Goal: Task Accomplishment & Management: Manage account settings

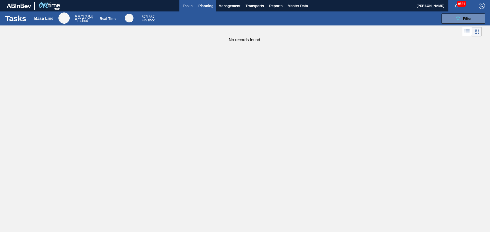
click at [203, 8] on span "Planning" at bounding box center [205, 6] width 15 height 6
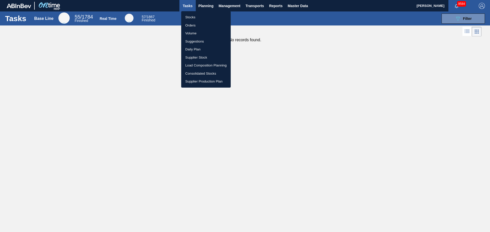
click at [186, 18] on li "Stocks" at bounding box center [205, 17] width 49 height 8
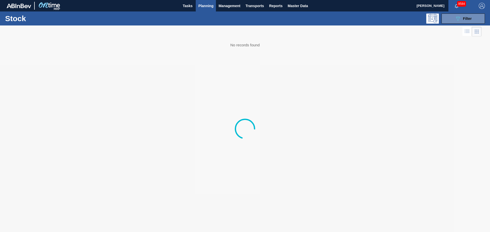
click at [459, 12] on div "Stock 089F7B8B-B2A5-4AFE-B5C0-19BA573D28AC Filter" at bounding box center [245, 18] width 490 height 14
click at [459, 15] on button "089F7B8B-B2A5-4AFE-B5C0-19BA573D28AC Filter" at bounding box center [462, 19] width 43 height 10
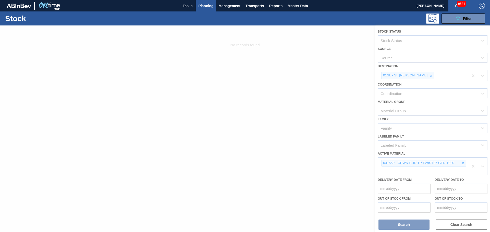
drag, startPoint x: 421, startPoint y: 70, endPoint x: 422, endPoint y: 78, distance: 7.7
click at [422, 71] on div at bounding box center [245, 129] width 490 height 207
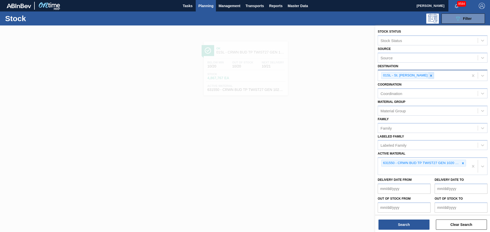
click at [429, 75] on icon at bounding box center [431, 76] width 4 height 4
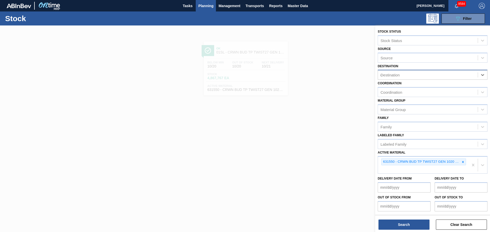
type input "car"
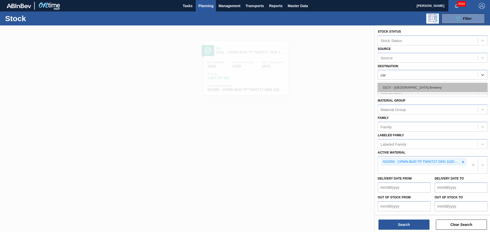
click at [422, 87] on div "01CV - [GEOGRAPHIC_DATA] Brewery" at bounding box center [433, 87] width 110 height 9
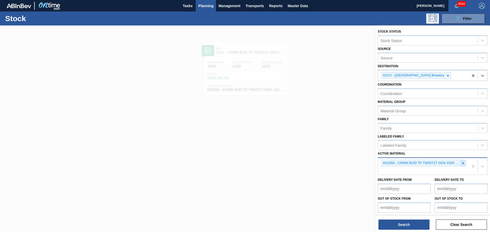
click at [461, 161] on div at bounding box center [463, 163] width 6 height 6
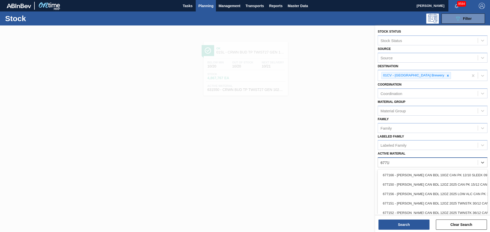
type Material "677154"
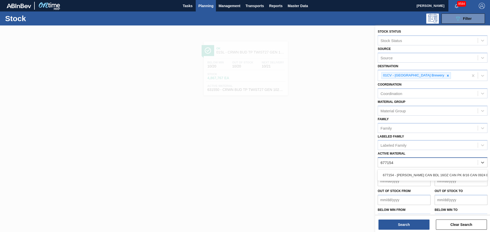
click at [423, 170] on div "677154 - [PERSON_NAME] CAN BDL 16OZ CAN PK 8/16 CAN 0924 B" at bounding box center [433, 175] width 110 height 11
click at [421, 177] on div "677154 - [PERSON_NAME] CAN BDL 16OZ CAN PK 8/16 CAN 0924 B" at bounding box center [433, 175] width 110 height 9
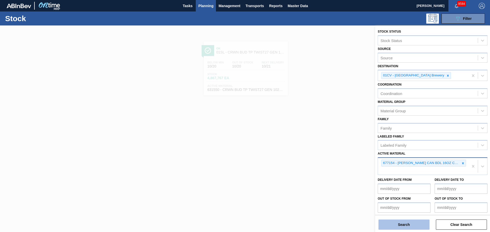
click at [402, 226] on button "Search" at bounding box center [403, 225] width 51 height 10
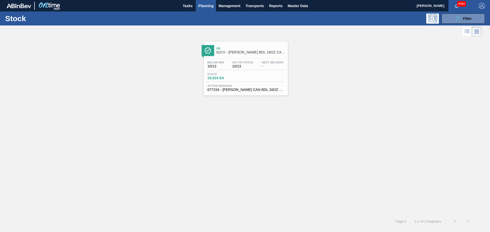
click at [213, 56] on div at bounding box center [208, 50] width 13 height 11
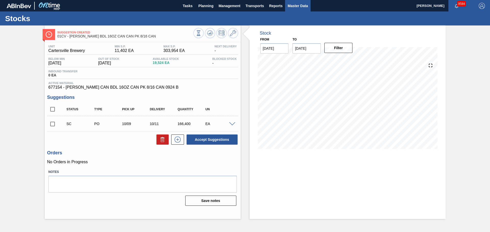
click at [290, 4] on span "Master Data" at bounding box center [298, 6] width 20 height 6
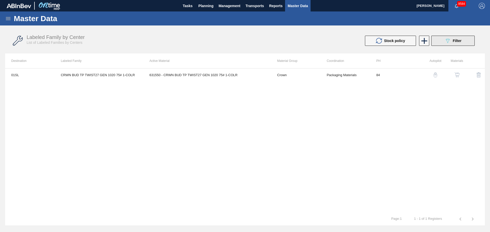
click at [465, 41] on button "089F7B8B-B2A5-4AFE-B5C0-19BA573D28AC Filter" at bounding box center [452, 41] width 43 height 10
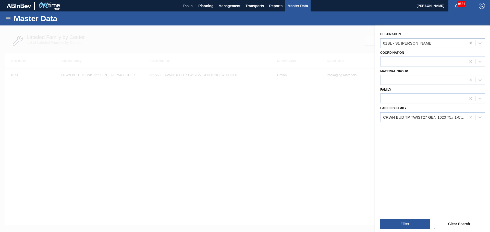
click at [468, 44] on icon at bounding box center [470, 43] width 5 height 5
type input "j"
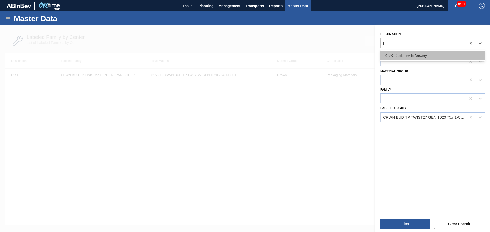
click at [443, 52] on div "01JK - Jacksonville Brewery" at bounding box center [432, 55] width 105 height 9
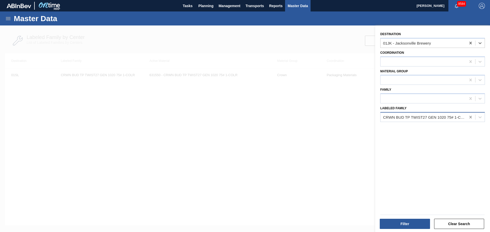
click at [471, 117] on icon at bounding box center [470, 117] width 5 height 5
click at [405, 57] on div at bounding box center [432, 62] width 105 height 10
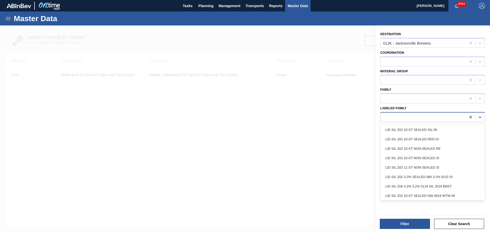
click at [400, 121] on div at bounding box center [432, 117] width 105 height 10
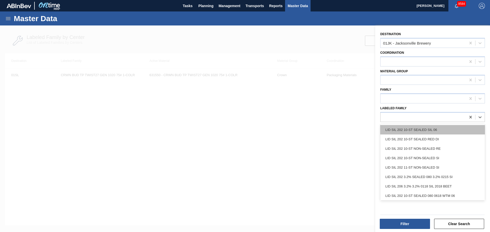
paste Family "[PERSON_NAME] 12OZ CAN PK 12/12 MILITARY PROMO"
type Family "[PERSON_NAME] 12OZ CAN PK 12/12 MILITARY PROMO"
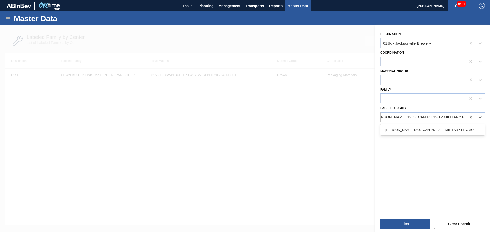
click at [399, 130] on div "[PERSON_NAME] 12OZ CAN PK 12/12 MILITARY PROMO" at bounding box center [432, 129] width 105 height 9
click at [407, 223] on button "Filter" at bounding box center [405, 224] width 50 height 10
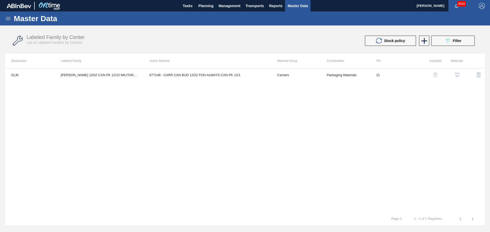
click at [460, 74] on div "button" at bounding box center [457, 74] width 6 height 5
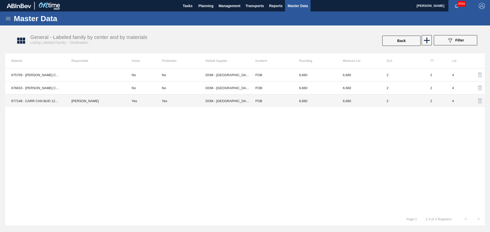
click at [156, 102] on td "Yes" at bounding box center [144, 101] width 36 height 13
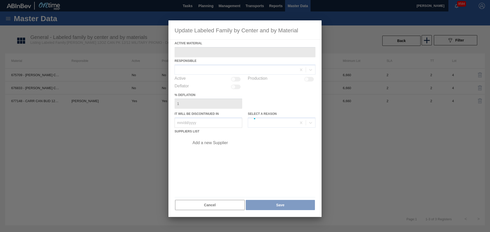
type Material "677148 - CARR CAN BUD 12OZ FOH ALWAYS CAN PK 12/1"
checkbox input "true"
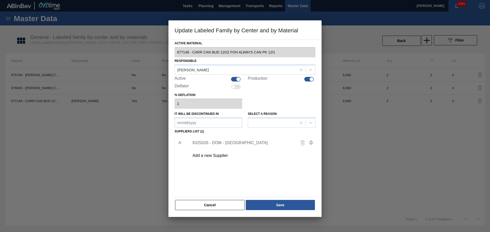
click at [234, 80] on div at bounding box center [236, 79] width 10 height 5
checkbox input "false"
click at [277, 206] on button "Save" at bounding box center [280, 205] width 69 height 10
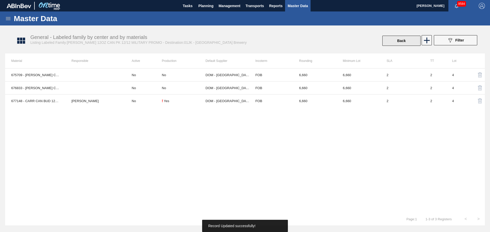
click at [395, 40] on button "Back" at bounding box center [401, 41] width 38 height 10
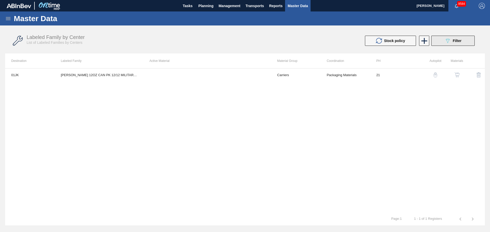
click at [455, 42] on span "Filter" at bounding box center [457, 41] width 9 height 4
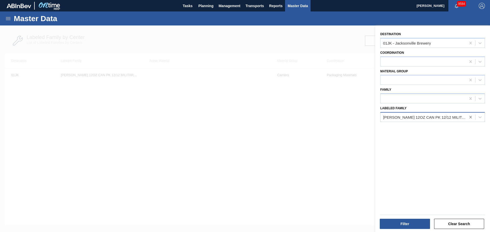
click at [471, 118] on icon at bounding box center [470, 117] width 5 height 5
paste Family "CTN BUD 12OZ LN FOLD 24LS"
type Family "CTN BUD 12OZ LN FOLD 24LS"
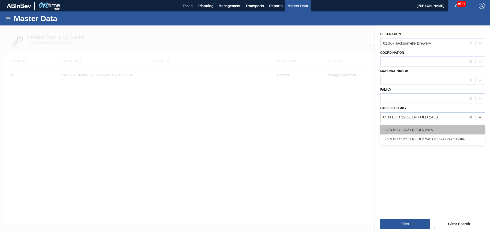
click at [411, 132] on div "CTN BUD 12OZ LN FOLD 24LS" at bounding box center [432, 129] width 105 height 9
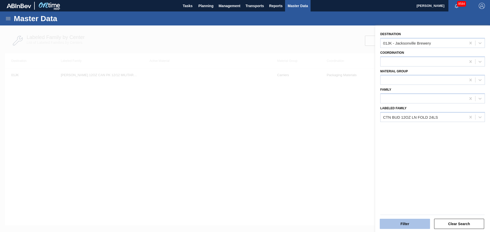
click at [402, 222] on button "Filter" at bounding box center [405, 224] width 50 height 10
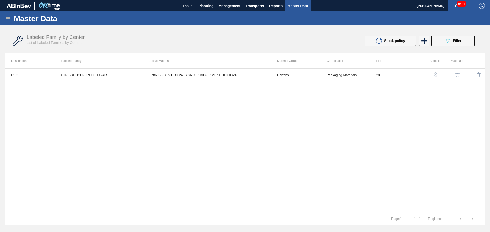
click at [459, 74] on img "button" at bounding box center [456, 74] width 5 height 5
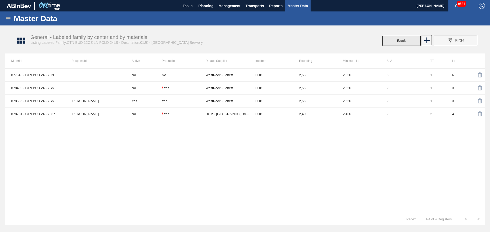
click at [397, 44] on button "Back" at bounding box center [401, 41] width 38 height 10
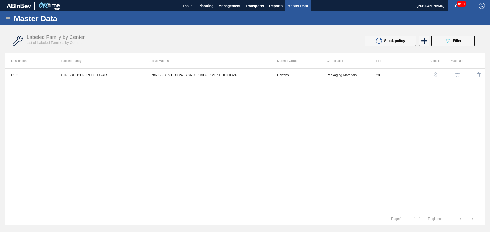
click at [459, 75] on img "button" at bounding box center [456, 74] width 5 height 5
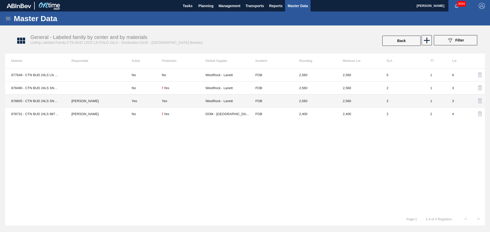
click at [129, 101] on td "Yes" at bounding box center [144, 101] width 36 height 13
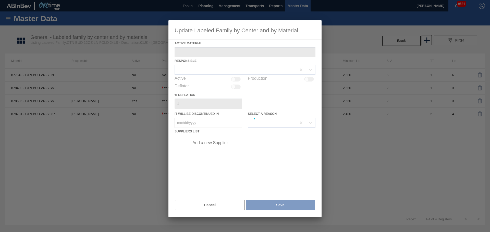
type Material "878605 - CTN BUD 24LS SNUG 2303-D 12OZ FOLD 0324"
checkbox input "true"
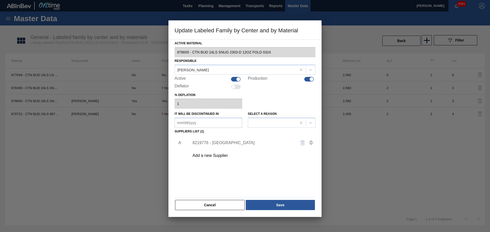
click at [237, 80] on div at bounding box center [238, 79] width 4 height 4
checkbox input "false"
click at [280, 205] on button "Save" at bounding box center [280, 205] width 69 height 10
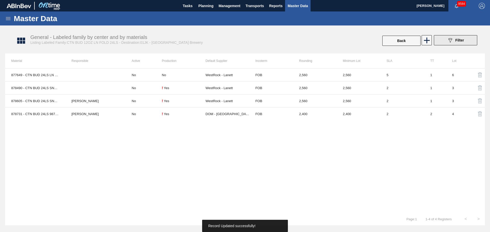
click at [449, 38] on icon "089F7B8B-B2A5-4AFE-B5C0-19BA573D28AC" at bounding box center [450, 40] width 6 height 6
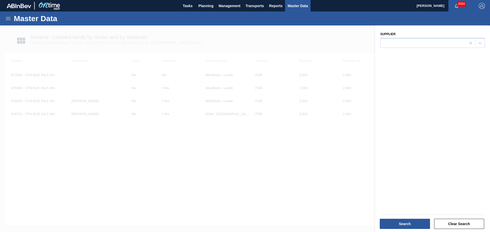
click at [255, 74] on div at bounding box center [245, 142] width 490 height 232
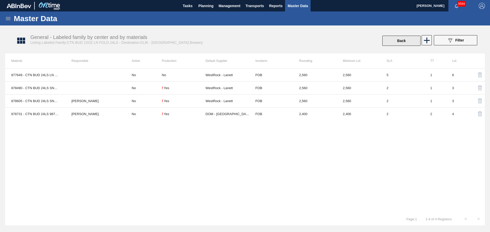
click at [402, 42] on button "Back" at bounding box center [401, 41] width 38 height 10
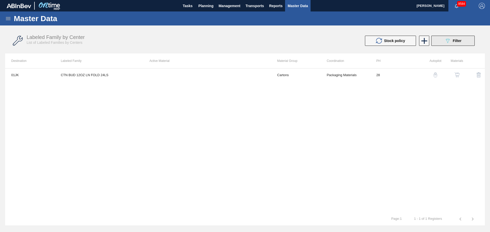
click at [453, 43] on div "089F7B8B-B2A5-4AFE-B5C0-19BA573D28AC Filter" at bounding box center [452, 41] width 17 height 6
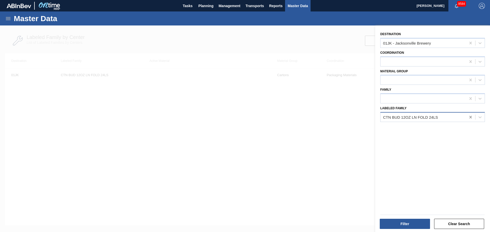
click at [472, 117] on div at bounding box center [470, 117] width 9 height 9
paste Family "SC BHL 24LS FCSUITCS 12OZ FARMING PROMO"
type Family "SC BHL 24LS FCSUITCS 12OZ FARMING PROMO"
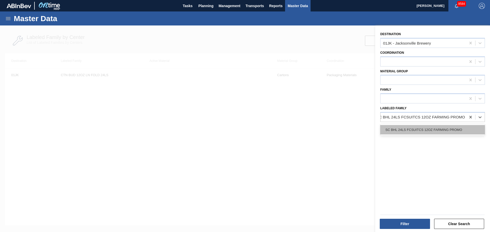
click at [422, 130] on div "SC BHL 24LS FCSUITCS 12OZ FARMING PROMO" at bounding box center [432, 129] width 105 height 9
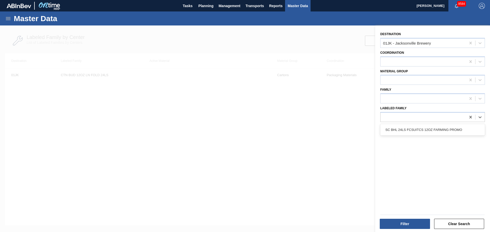
scroll to position [0, 1]
click at [405, 219] on div "Filter" at bounding box center [405, 224] width 54 height 11
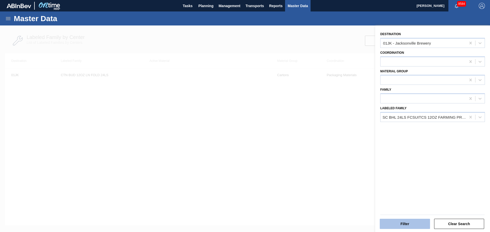
click at [405, 227] on button "Filter" at bounding box center [405, 224] width 50 height 10
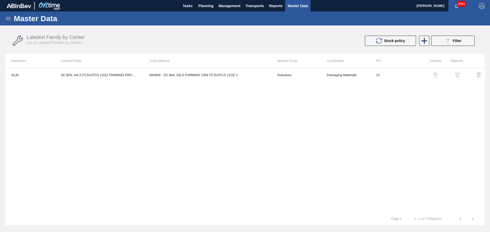
click at [461, 72] on button "button" at bounding box center [457, 75] width 12 height 12
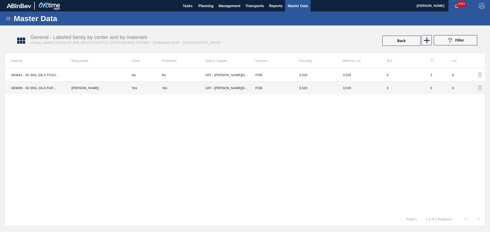
click at [147, 91] on td "Yes" at bounding box center [144, 88] width 36 height 13
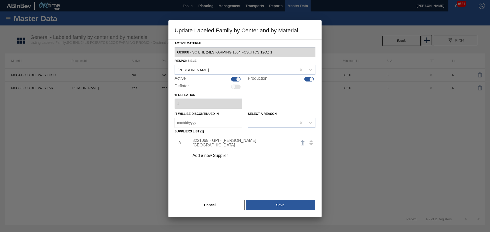
click at [234, 79] on div at bounding box center [236, 79] width 10 height 5
checkbox input "false"
click at [268, 208] on button "Save" at bounding box center [280, 205] width 69 height 10
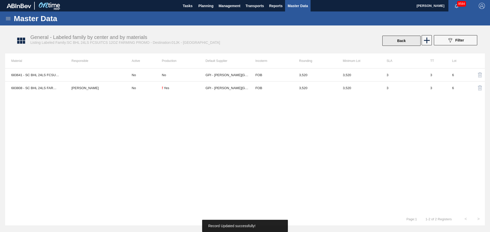
click at [398, 39] on button "Back" at bounding box center [401, 41] width 38 height 10
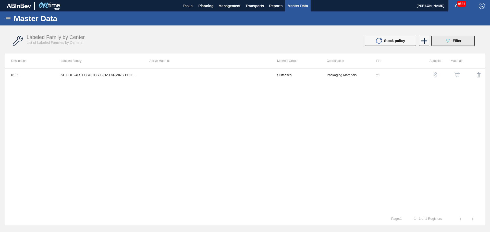
click at [455, 42] on span "Filter" at bounding box center [457, 41] width 9 height 4
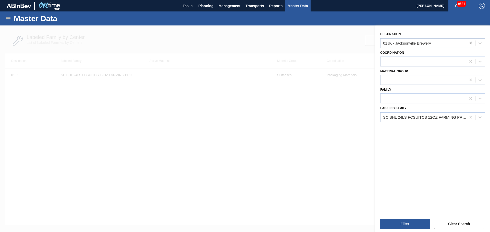
click at [470, 42] on icon at bounding box center [470, 43] width 5 height 5
type input "f"
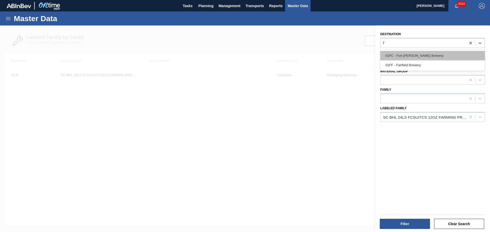
click at [403, 56] on div "01FC - Fort [PERSON_NAME] Brewery" at bounding box center [432, 55] width 105 height 9
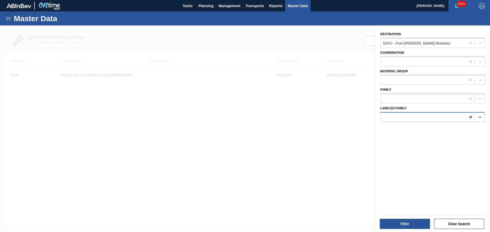
click at [466, 117] on div at bounding box center [470, 117] width 9 height 9
click at [425, 118] on div at bounding box center [422, 117] width 85 height 7
paste Family "[PERSON_NAME] BLL 16OZ BOT AL BOT 8/16 AB RECLOSEABLE"
type Family "[PERSON_NAME] BLL 16OZ BOT AL BOT 8/16 AB RECLOSEABLE"
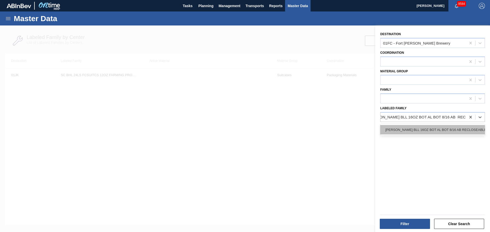
click at [412, 127] on div "[PERSON_NAME] BLL 16OZ BOT AL BOT 8/16 AB RECLOSEABLE" at bounding box center [432, 129] width 105 height 9
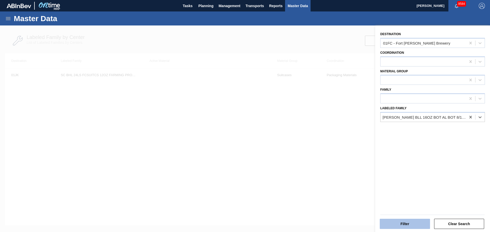
click at [401, 227] on button "Filter" at bounding box center [405, 224] width 50 height 10
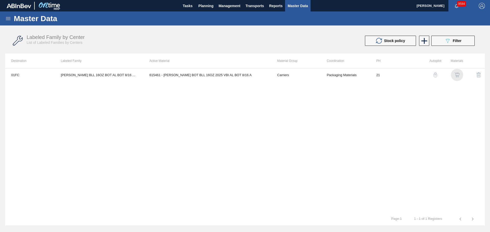
click at [459, 73] on img "button" at bounding box center [456, 74] width 5 height 5
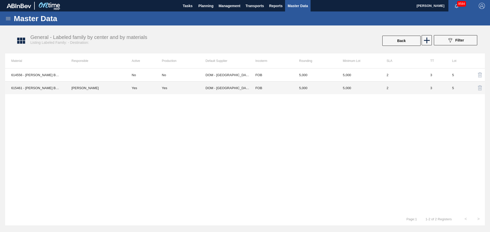
click at [173, 85] on td "Yes" at bounding box center [184, 88] width 44 height 13
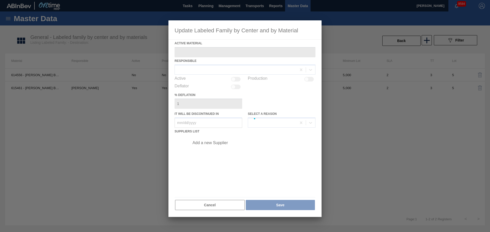
type Material "615461 - [PERSON_NAME] BOT BLL 16OZ 2025 VBI AL BOT 8/16 A"
checkbox input "true"
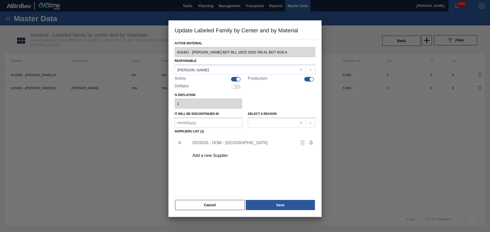
click at [237, 76] on div "Active Material 615461 - [PERSON_NAME] BOT BLL 16OZ 2025 VBI AL BOT 8/16 A Resp…" at bounding box center [245, 125] width 141 height 171
click at [237, 79] on div at bounding box center [238, 79] width 4 height 4
checkbox input "false"
click at [281, 201] on button "Save" at bounding box center [280, 205] width 69 height 10
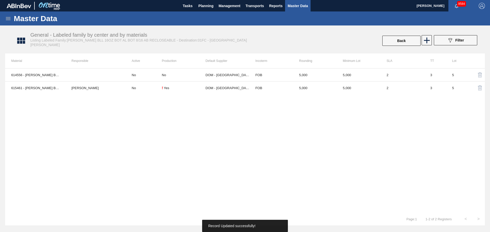
click at [359, 146] on div "614556 - [PERSON_NAME] BOT BLL 16OZ AL BOT 8/16 AB 0920 BE No No DOM - Richmond…" at bounding box center [245, 140] width 480 height 145
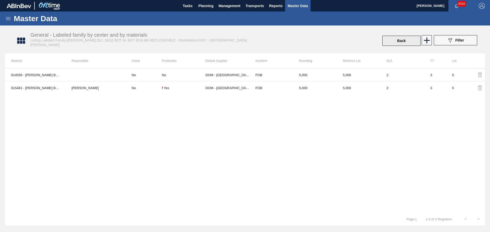
click at [397, 42] on button "Back" at bounding box center [401, 41] width 38 height 10
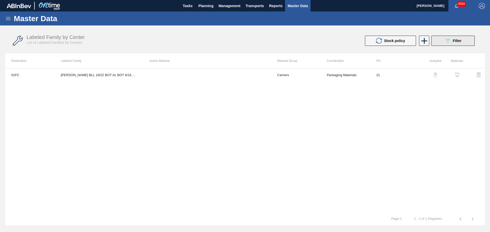
click at [454, 42] on span "Filter" at bounding box center [457, 41] width 9 height 4
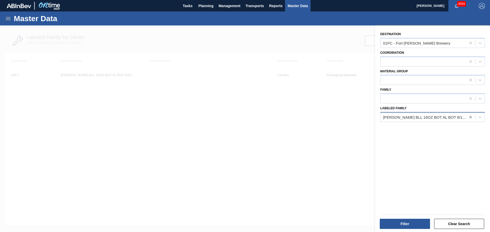
click at [466, 117] on div at bounding box center [470, 117] width 9 height 9
paste Family "[PERSON_NAME] MUL 16OZ BOT AL BOT 12/16 AL BOT PK - RYDER CUP PROMO"
type Family "[PERSON_NAME] MUL 16OZ BOT AL BOT 12/16 AL BOT PK - RYDER CUP PROMO"
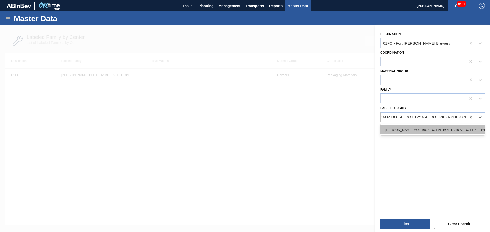
click at [416, 131] on div "[PERSON_NAME] MUL 16OZ BOT AL BOT 12/16 AL BOT PK - RYDER CUP PROMO" at bounding box center [432, 129] width 105 height 9
drag, startPoint x: 408, startPoint y: 211, endPoint x: 408, endPoint y: 216, distance: 4.8
click at [408, 211] on div "Filter Clear Search" at bounding box center [430, 221] width 115 height 26
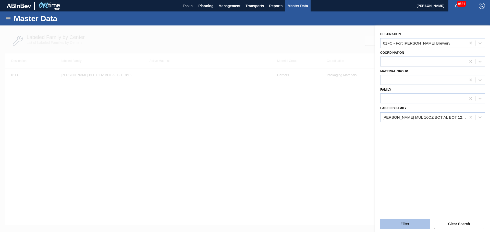
drag, startPoint x: 408, startPoint y: 219, endPoint x: 406, endPoint y: 227, distance: 8.1
click at [407, 219] on div "Filter" at bounding box center [405, 224] width 54 height 11
click at [405, 229] on button "Filter" at bounding box center [405, 224] width 50 height 10
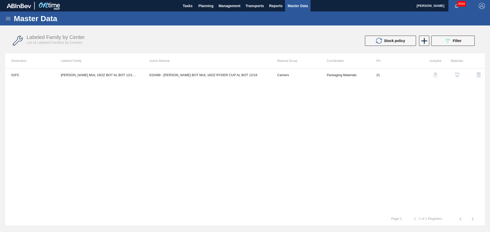
click at [455, 74] on img "button" at bounding box center [456, 74] width 5 height 5
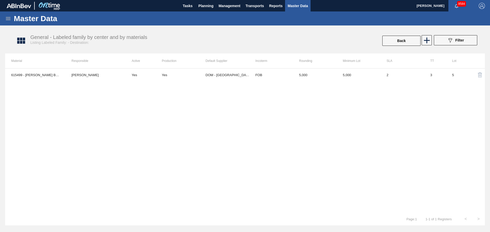
click at [231, 78] on td "DOM - [GEOGRAPHIC_DATA]" at bounding box center [227, 75] width 44 height 13
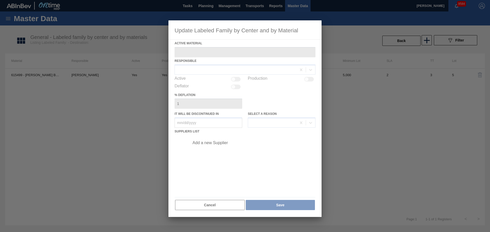
type Material "615499 - [PERSON_NAME] BOT MUL 16OZ RYDER CUP AL BOT 12/16"
checkbox input "true"
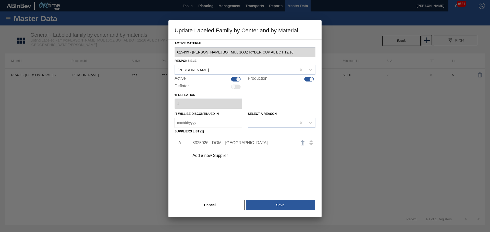
click at [234, 78] on div at bounding box center [236, 79] width 10 height 5
checkbox input "false"
click at [280, 203] on button "Save" at bounding box center [280, 205] width 69 height 10
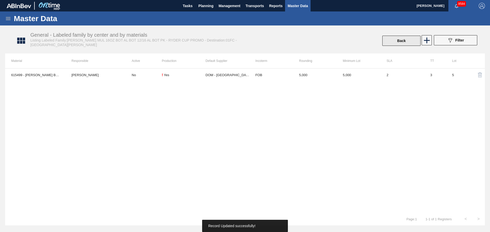
click at [396, 41] on button "Back" at bounding box center [401, 41] width 38 height 10
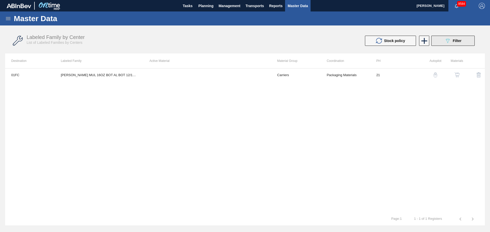
click at [456, 41] on span "Filter" at bounding box center [457, 41] width 9 height 4
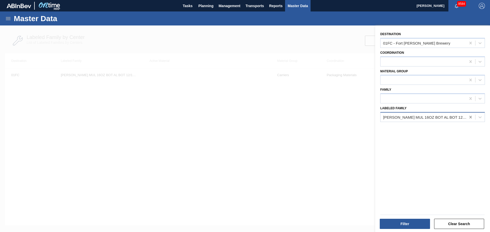
click at [473, 116] on div at bounding box center [470, 117] width 9 height 9
paste Family "[PERSON_NAME] BDL 12OZ CAN 15/12 SUMMER PROMO CAN PK"
type Family "[PERSON_NAME] BDL 12OZ CAN 15/12 SUMMER PROMO CAN PK"
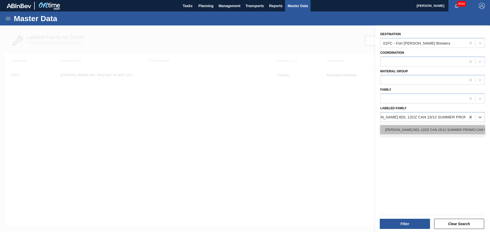
click at [413, 127] on div "[PERSON_NAME] BDL 12OZ CAN 15/12 SUMMER PROMO CAN PK" at bounding box center [432, 129] width 105 height 9
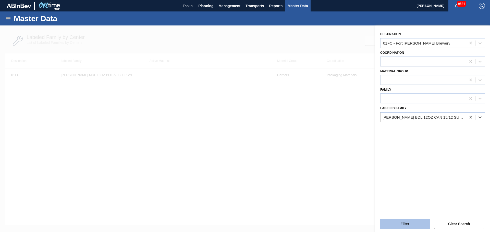
click at [405, 221] on button "Filter" at bounding box center [405, 224] width 50 height 10
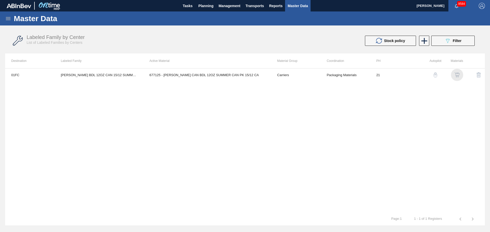
click at [456, 74] on img "button" at bounding box center [456, 74] width 5 height 5
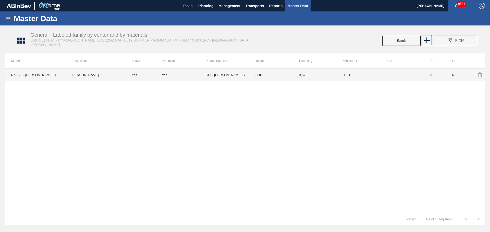
click at [155, 72] on td "Yes" at bounding box center [144, 75] width 36 height 13
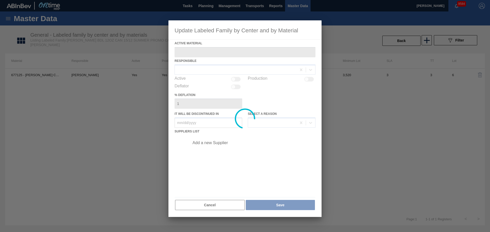
type Material "677125 - [PERSON_NAME] CAN BDL 12OZ SUMMER CAN PK 15/12 CA"
checkbox input "true"
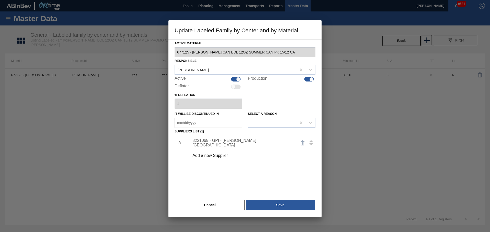
click at [234, 78] on div at bounding box center [236, 79] width 10 height 5
checkbox input "false"
click at [281, 214] on div "Active Material 677125 - [PERSON_NAME] CAN BDL 12OZ SUMMER CAN PK 15/12 CA Resp…" at bounding box center [244, 129] width 153 height 178
click at [281, 206] on button "Save" at bounding box center [280, 205] width 69 height 10
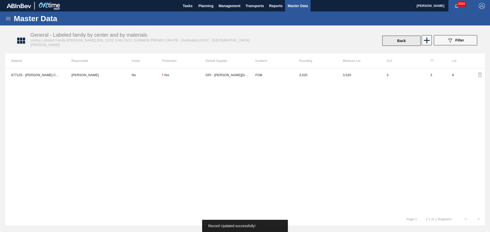
click at [395, 43] on button "Back" at bounding box center [401, 41] width 38 height 10
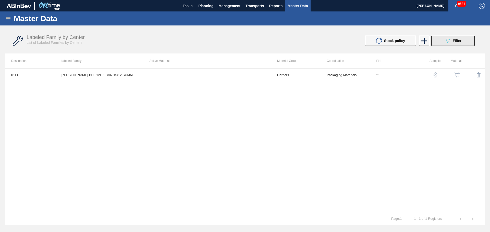
click at [457, 42] on span "Filter" at bounding box center [457, 41] width 9 height 4
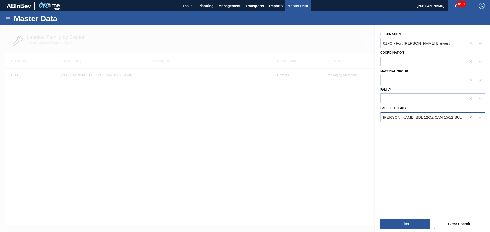
click at [469, 116] on icon at bounding box center [470, 117] width 2 height 3
paste Family "[PERSON_NAME] BDL 12OZ CAN 30/12 SUMMER PROMO CAN PK"
type Family "[PERSON_NAME] BDL 12OZ CAN 30/12 SUMMER PROMO CAN PK"
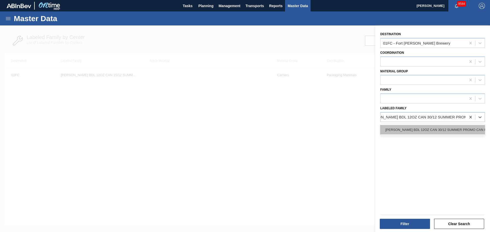
click at [425, 132] on div "[PERSON_NAME] BDL 12OZ CAN 30/12 SUMMER PROMO CAN PK" at bounding box center [432, 129] width 105 height 9
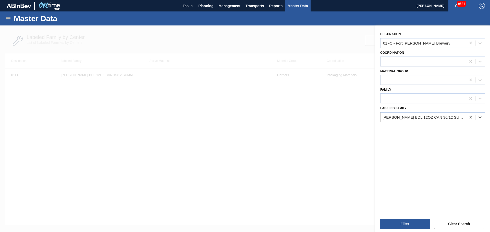
scroll to position [0, 1]
click at [409, 230] on div "Filter Clear Search" at bounding box center [430, 221] width 115 height 26
click at [409, 227] on button "Filter" at bounding box center [405, 224] width 50 height 10
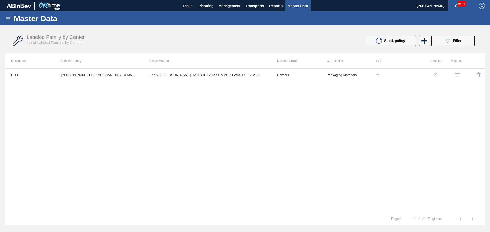
click at [455, 73] on img "button" at bounding box center [456, 74] width 5 height 5
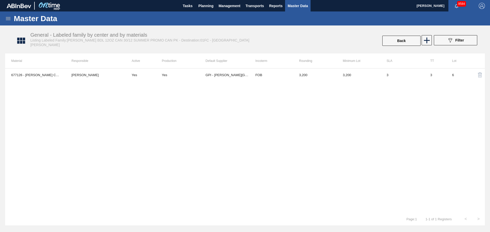
click at [191, 76] on div "Yes" at bounding box center [184, 75] width 44 height 4
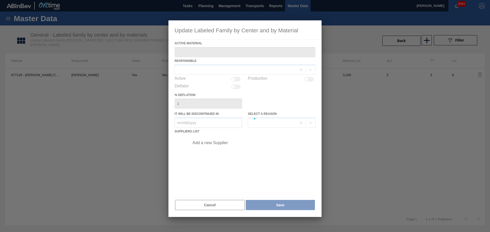
type Material "677126 - [PERSON_NAME] CAN BDL 12OZ SUMMER TWNSTK 30/12 CA"
checkbox input "true"
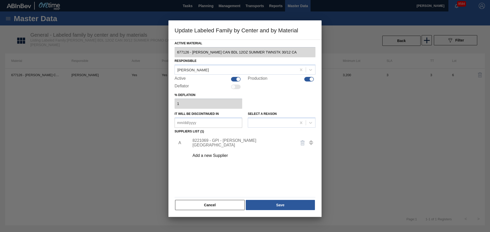
click at [234, 81] on div at bounding box center [236, 79] width 10 height 5
checkbox input "false"
click at [278, 212] on div "Active Material 677126 - [PERSON_NAME] CAN BDL 12OZ SUMMER TWNSTK 30/12 CA Resp…" at bounding box center [244, 129] width 153 height 178
click at [278, 208] on button "Save" at bounding box center [280, 205] width 69 height 10
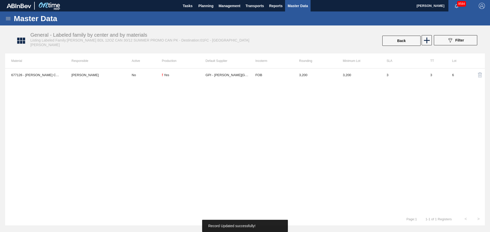
click at [378, 161] on div "677126 - [PERSON_NAME] CAN BDL 12OZ SUMMER TWNSTK 30/12 CA [PERSON_NAME] No ! Y…" at bounding box center [245, 140] width 480 height 145
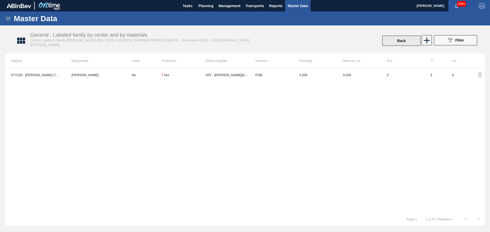
click at [398, 43] on button "Back" at bounding box center [401, 41] width 38 height 10
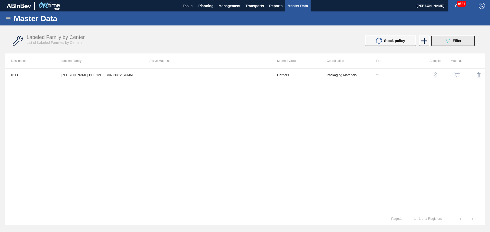
click at [449, 37] on button "089F7B8B-B2A5-4AFE-B5C0-19BA573D28AC Filter" at bounding box center [452, 41] width 43 height 10
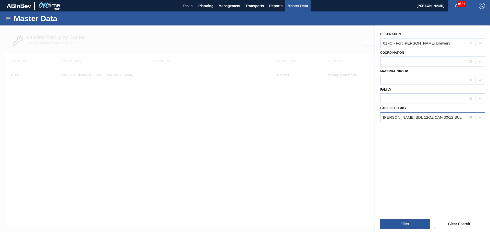
click at [470, 116] on icon at bounding box center [470, 117] width 2 height 3
paste Family "[PERSON_NAME] BDL 16OZ CAN 8/16 CAN PK OK STATE"
type Family "[PERSON_NAME] BDL 16OZ CAN 8/16 CAN PK OK STATE"
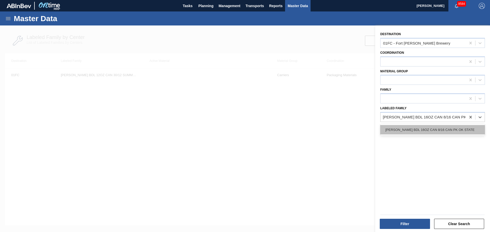
click at [407, 128] on div "[PERSON_NAME] BDL 16OZ CAN 8/16 CAN PK OK STATE" at bounding box center [432, 129] width 105 height 9
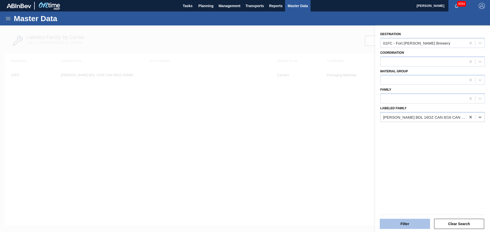
click at [403, 218] on div "Filter Clear Search" at bounding box center [432, 223] width 108 height 13
click at [403, 221] on button "Filter" at bounding box center [405, 224] width 50 height 10
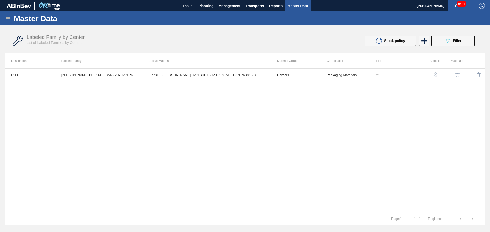
click at [458, 72] on button "button" at bounding box center [457, 75] width 12 height 12
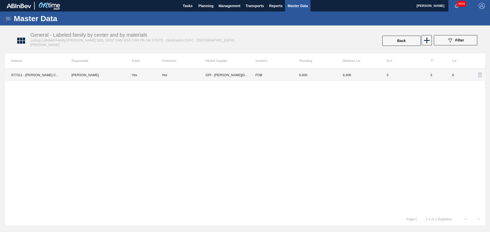
click at [218, 75] on td "GPI - [PERSON_NAME][GEOGRAPHIC_DATA]" at bounding box center [227, 75] width 44 height 13
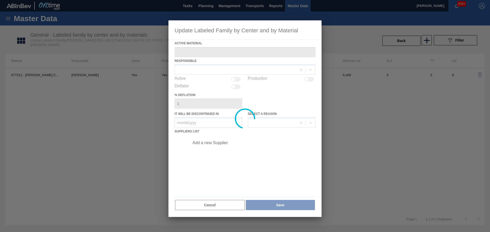
type Material "677311 - [PERSON_NAME] CAN BDL 16OZ OK STATE CAN PK 8/16 C"
checkbox input "true"
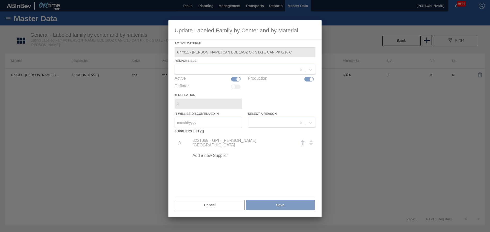
click at [237, 79] on div at bounding box center [244, 118] width 153 height 197
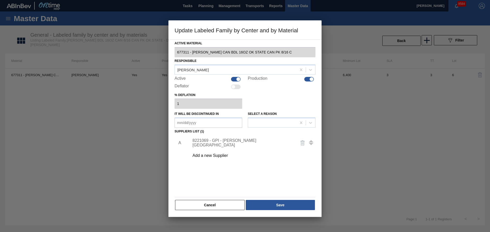
click at [237, 79] on div at bounding box center [238, 79] width 4 height 4
checkbox input "false"
click at [272, 207] on button "Save" at bounding box center [280, 205] width 69 height 10
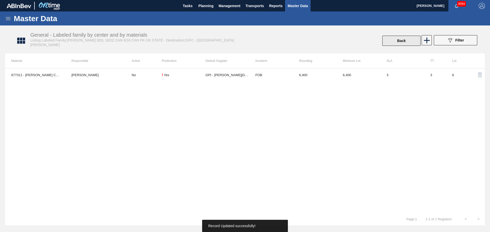
click at [397, 44] on button "Back" at bounding box center [401, 41] width 38 height 10
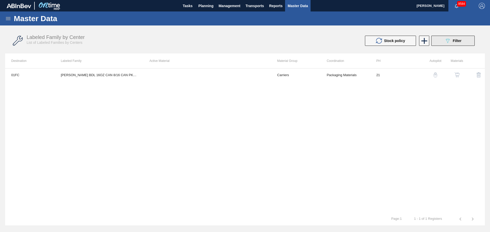
click at [448, 38] on button "089F7B8B-B2A5-4AFE-B5C0-19BA573D28AC Filter" at bounding box center [452, 41] width 43 height 10
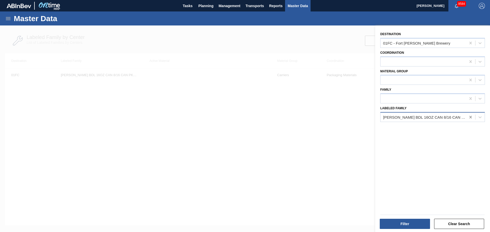
click at [470, 118] on icon at bounding box center [470, 117] width 2 height 3
paste Family "[PERSON_NAME] BDL 16OZ CAN 8/16 CAN PK OU SOONERS"
type Family "[PERSON_NAME] BDL 16OZ CAN 8/16 CAN PK OU SOONERS"
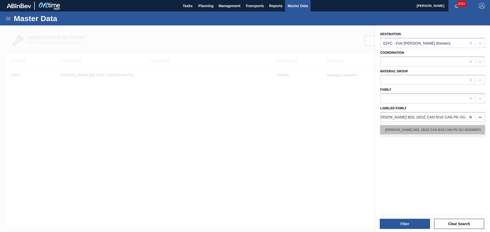
click at [422, 132] on div "[PERSON_NAME] BDL 16OZ CAN 8/16 CAN PK OU SOONERS" at bounding box center [432, 129] width 105 height 9
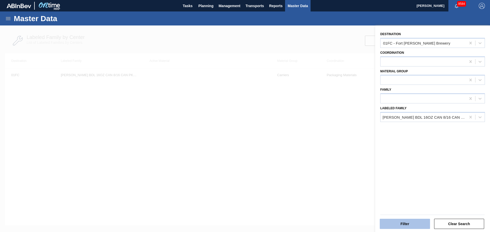
click at [405, 224] on button "Filter" at bounding box center [405, 224] width 50 height 10
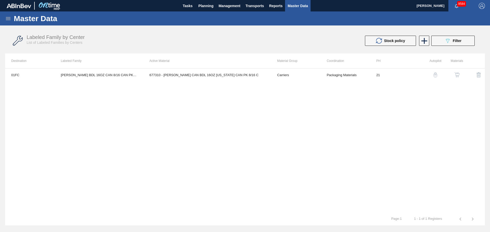
click at [346, 126] on div "01FC [PERSON_NAME] BDL 16OZ CAN 8/16 CAN PK OU SOONERS 677310 - [PERSON_NAME] C…" at bounding box center [245, 140] width 480 height 145
click at [458, 76] on img "button" at bounding box center [456, 74] width 5 height 5
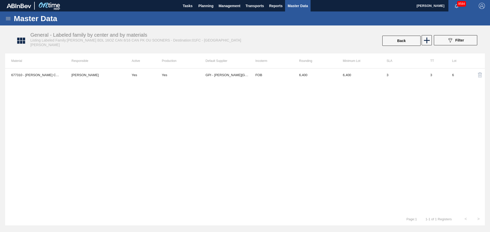
click at [149, 75] on td "Yes" at bounding box center [144, 75] width 36 height 13
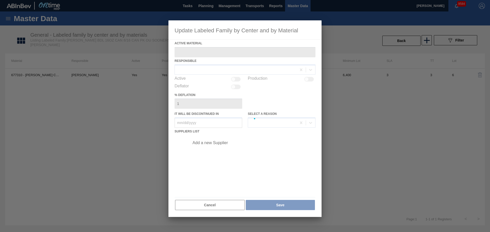
type Material "677310 - [PERSON_NAME] CAN BDL 16OZ [US_STATE] CAN PK 8/16 C"
checkbox input "true"
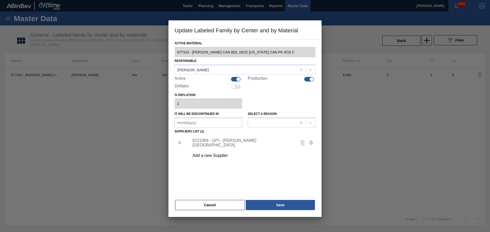
click at [236, 76] on div "Active" at bounding box center [209, 79] width 68 height 6
click at [237, 78] on div at bounding box center [238, 79] width 4 height 4
checkbox input "false"
click at [272, 205] on button "Save" at bounding box center [280, 205] width 69 height 10
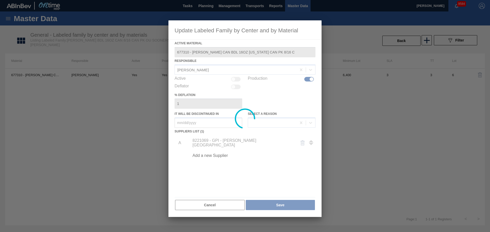
click at [411, 146] on div at bounding box center [245, 116] width 490 height 232
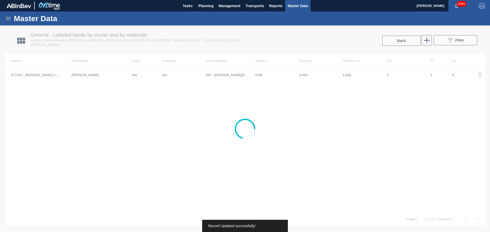
click at [399, 41] on div at bounding box center [245, 129] width 490 height 207
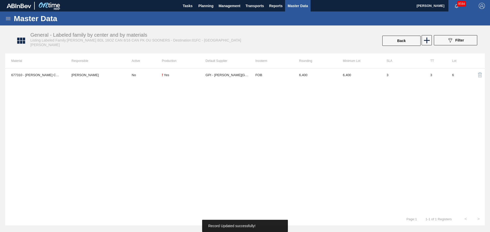
click at [398, 43] on button "Back" at bounding box center [401, 41] width 38 height 10
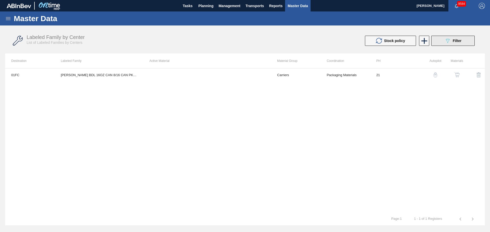
click at [450, 41] on icon "089F7B8B-B2A5-4AFE-B5C0-19BA573D28AC" at bounding box center [447, 41] width 6 height 6
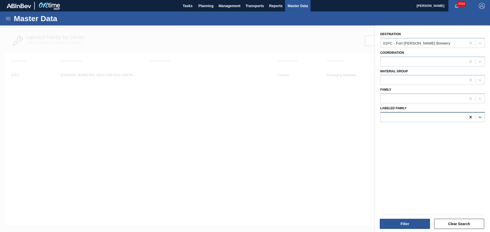
click at [472, 117] on div at bounding box center [470, 117] width 9 height 9
paste Family "[PERSON_NAME] BH1 12OZ CAN 30/12 CAN PK"
type Family "[PERSON_NAME] BH1 12OZ CAN 30/12 CAN PK"
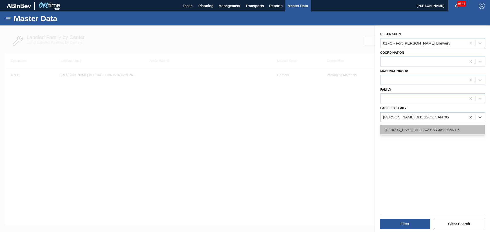
click at [414, 132] on div "[PERSON_NAME] BH1 12OZ CAN 30/12 CAN PK" at bounding box center [432, 129] width 105 height 9
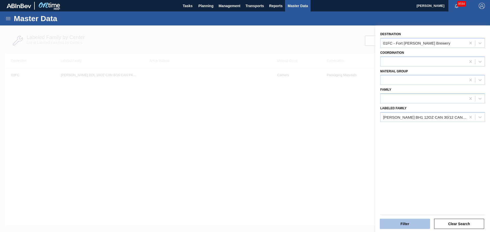
drag, startPoint x: 413, startPoint y: 212, endPoint x: 412, endPoint y: 222, distance: 10.3
click at [413, 213] on div at bounding box center [432, 215] width 108 height 6
click at [412, 222] on button "Filter" at bounding box center [405, 224] width 50 height 10
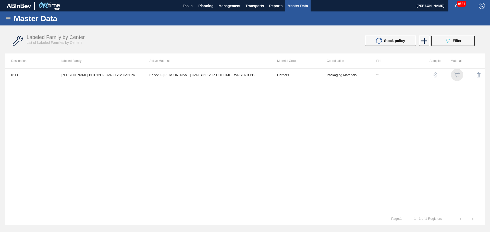
click at [454, 73] on div "button" at bounding box center [457, 74] width 6 height 5
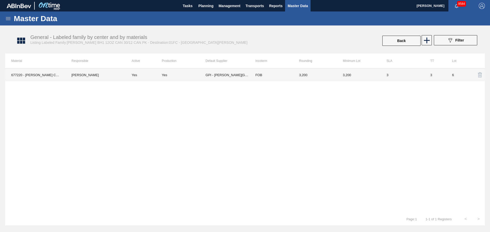
click at [208, 73] on td "GPI - [PERSON_NAME][GEOGRAPHIC_DATA]" at bounding box center [227, 75] width 44 height 13
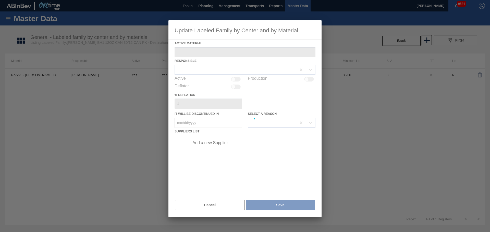
type Material "677220 - [PERSON_NAME] CAN BH1 12OZ BHL LIME TWNSTK 30/12"
checkbox input "true"
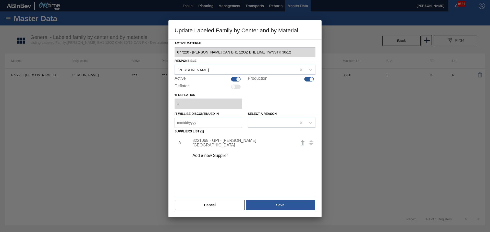
click at [233, 81] on div at bounding box center [236, 79] width 10 height 5
checkbox input "false"
click at [271, 201] on button "Save" at bounding box center [280, 205] width 69 height 10
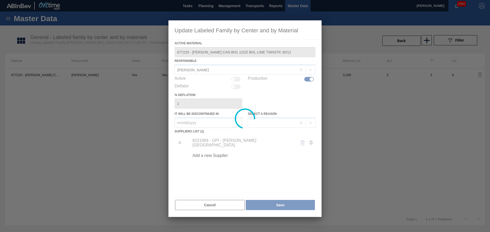
drag, startPoint x: 412, startPoint y: 141, endPoint x: 405, endPoint y: 90, distance: 52.3
click at [412, 138] on div at bounding box center [245, 116] width 490 height 232
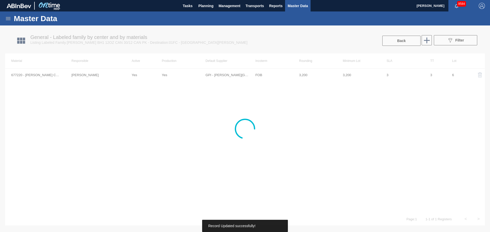
click at [398, 42] on div at bounding box center [245, 129] width 490 height 207
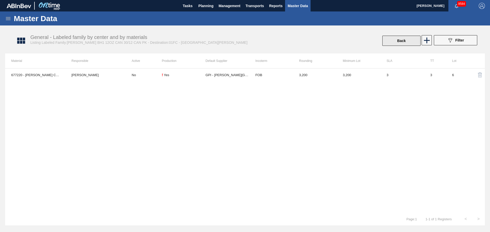
click at [398, 42] on button "Back" at bounding box center [401, 41] width 38 height 10
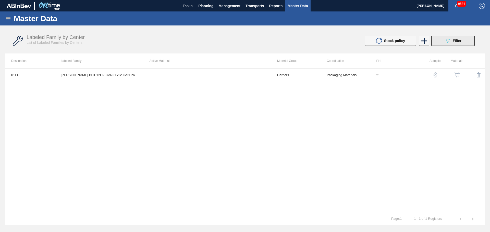
click at [455, 45] on button "089F7B8B-B2A5-4AFE-B5C0-19BA573D28AC Filter" at bounding box center [452, 41] width 43 height 10
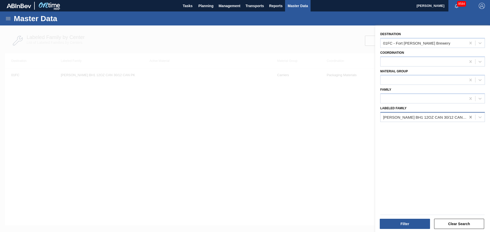
click at [473, 119] on div at bounding box center [470, 117] width 9 height 9
paste Family "[PERSON_NAME] BHL 12OZ CAN 30/12 CAN PK FARMING PROMO"
type Family "[PERSON_NAME] BHL 12OZ CAN 30/12 CAN PK FARMING PROMO"
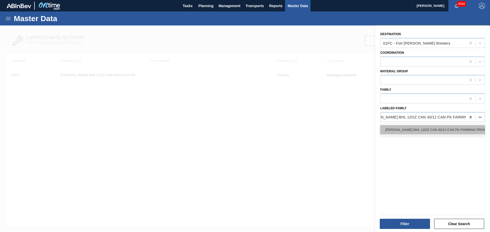
click at [414, 133] on div "[PERSON_NAME] BHL 12OZ CAN 30/12 CAN PK FARMING PROMO" at bounding box center [432, 129] width 105 height 9
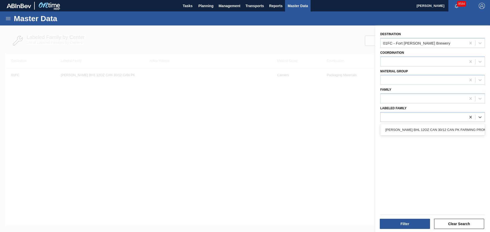
scroll to position [0, 1]
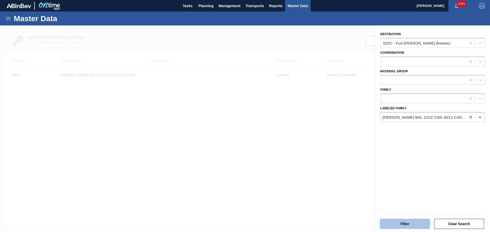
click at [416, 227] on button "Filter" at bounding box center [405, 224] width 50 height 10
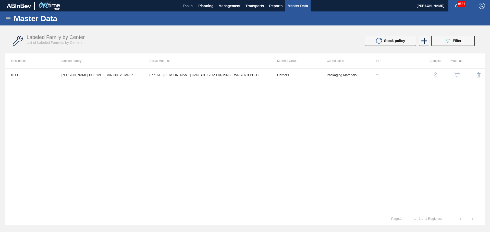
click at [457, 72] on img "button" at bounding box center [456, 74] width 5 height 5
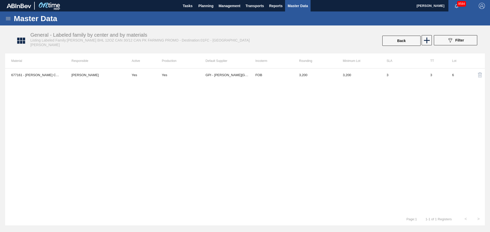
click at [162, 77] on td "Yes" at bounding box center [184, 75] width 44 height 13
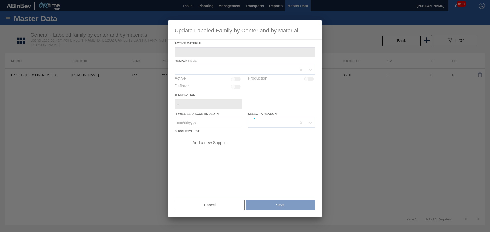
type Material "677161 - [PERSON_NAME] CAN BHL 12OZ FARMING TWNSTK 30/12 C"
checkbox input "true"
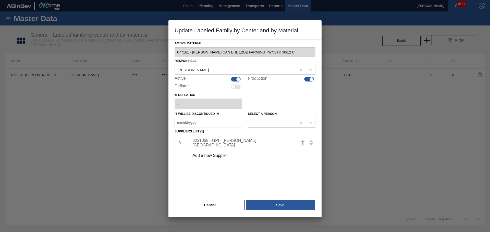
drag, startPoint x: 234, startPoint y: 80, endPoint x: 253, endPoint y: 156, distance: 78.7
click at [234, 79] on div at bounding box center [236, 79] width 10 height 5
checkbox input "false"
click at [279, 208] on button "Save" at bounding box center [280, 205] width 69 height 10
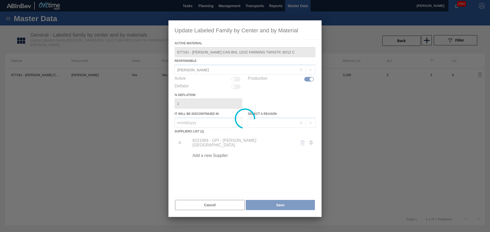
drag, startPoint x: 439, startPoint y: 104, endPoint x: 420, endPoint y: 73, distance: 36.1
click at [438, 96] on div at bounding box center [245, 116] width 490 height 232
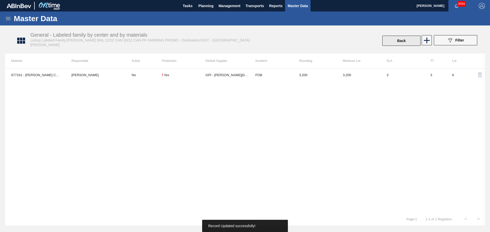
click at [394, 41] on button "Back" at bounding box center [401, 41] width 38 height 10
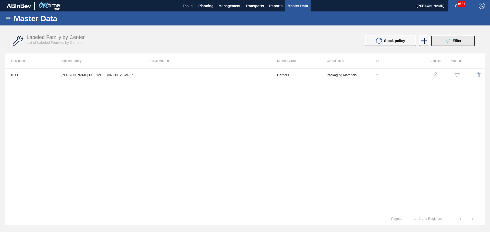
click at [448, 42] on icon at bounding box center [448, 41] width 4 height 4
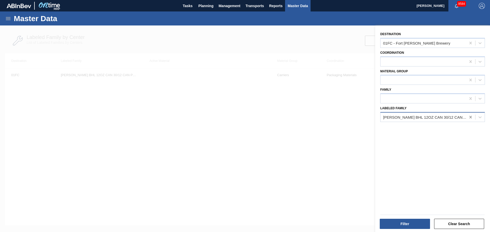
click at [470, 116] on icon at bounding box center [470, 117] width 5 height 5
paste Family "[PERSON_NAME] BHL 12OZ CAN 12/12 CAN FISHING PROMO"
type Family "[PERSON_NAME] BHL 12OZ CAN 12/12 CAN FISHING PROMO"
click at [414, 135] on div "[PERSON_NAME] BHL 12OZ CAN 12/12 CAN FISHING PROMO" at bounding box center [432, 129] width 105 height 11
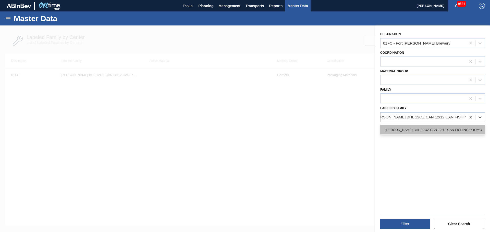
click at [413, 131] on div "[PERSON_NAME] BHL 12OZ CAN 12/12 CAN FISHING PROMO" at bounding box center [432, 129] width 105 height 9
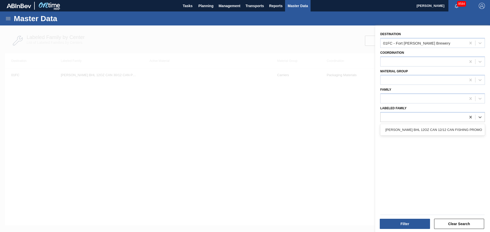
scroll to position [0, 1]
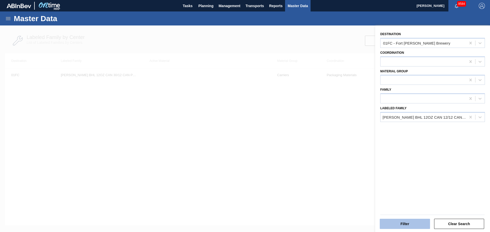
click at [405, 223] on button "Filter" at bounding box center [405, 224] width 50 height 10
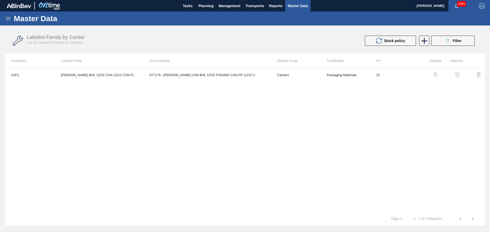
click at [455, 73] on img "button" at bounding box center [456, 74] width 5 height 5
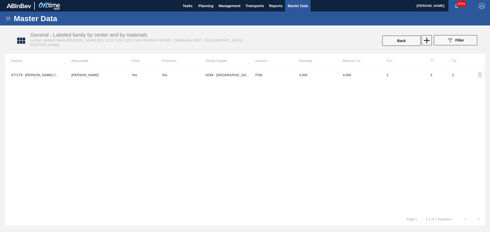
click at [148, 80] on td "Yes" at bounding box center [144, 75] width 36 height 13
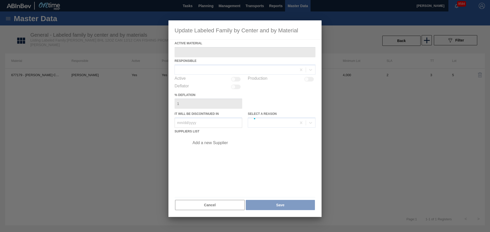
type Material "677179 - [PERSON_NAME] CAN BHL 12OZ FISHING CAN PK 12/12 C"
checkbox input "true"
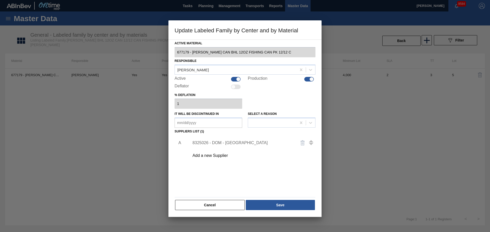
click at [240, 79] on div at bounding box center [238, 79] width 4 height 4
checkbox input "false"
click at [272, 206] on button "Save" at bounding box center [280, 205] width 69 height 10
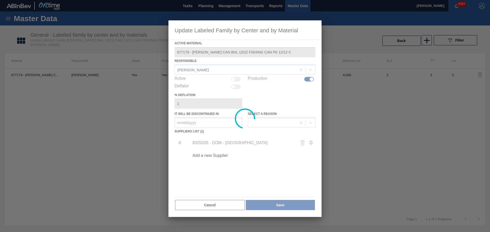
click at [405, 114] on div at bounding box center [245, 116] width 490 height 232
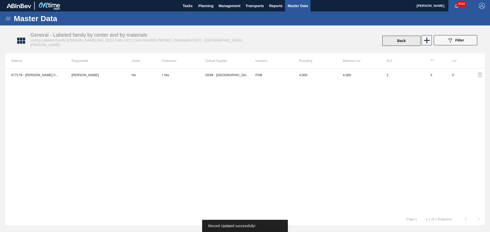
click at [402, 39] on button "Back" at bounding box center [401, 41] width 38 height 10
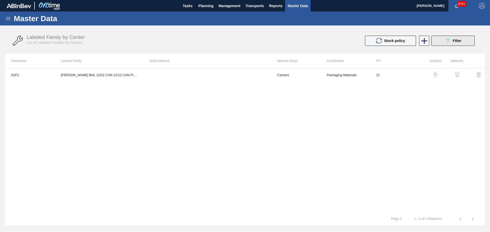
click at [447, 38] on icon "089F7B8B-B2A5-4AFE-B5C0-19BA573D28AC" at bounding box center [447, 41] width 6 height 6
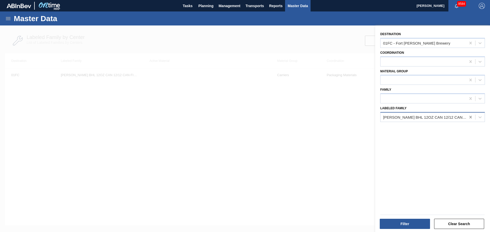
click at [471, 118] on icon at bounding box center [470, 117] width 5 height 5
paste Family "[PERSON_NAME] BHL 12OZ CAN TWNSTK 30/12 CAN FISHING PROMO"
type Family "[PERSON_NAME] BHL 12OZ CAN TWNSTK 30/12 CAN FISHING PROMO"
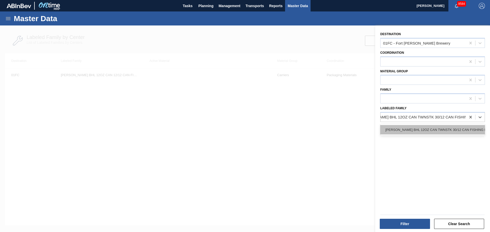
click at [414, 130] on div "[PERSON_NAME] BHL 12OZ CAN TWNSTK 30/12 CAN FISHING PROMO" at bounding box center [432, 129] width 105 height 9
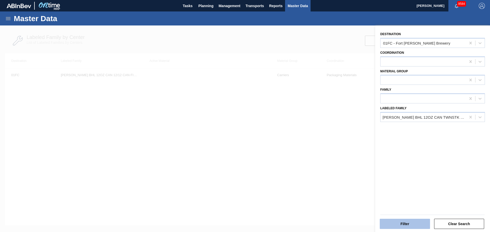
click at [401, 219] on div "Filter Clear Search" at bounding box center [432, 223] width 108 height 13
click at [401, 225] on button "Filter" at bounding box center [405, 224] width 50 height 10
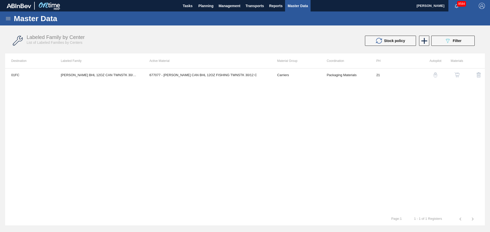
click at [461, 73] on button "button" at bounding box center [457, 75] width 12 height 12
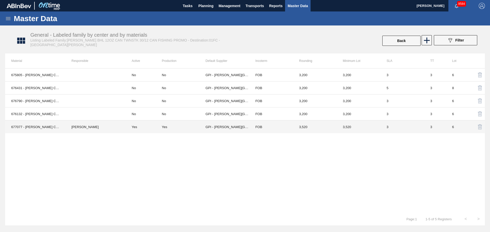
click at [154, 127] on td "Yes" at bounding box center [144, 127] width 36 height 13
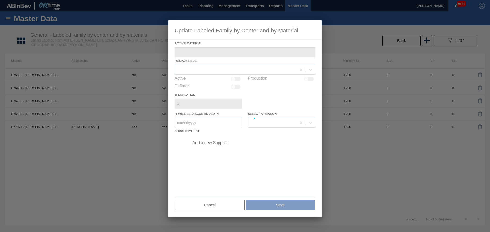
type Material "677077 - [PERSON_NAME] CAN BHL 12OZ FISHING TWNSTK 30/12 C"
checkbox input "true"
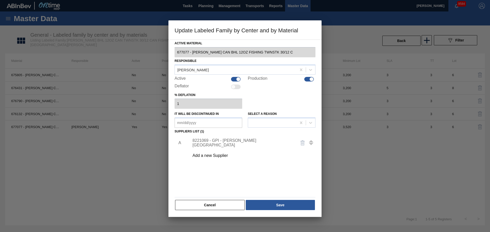
drag, startPoint x: 230, startPoint y: 79, endPoint x: 233, endPoint y: 79, distance: 3.3
click at [230, 79] on div "Active" at bounding box center [209, 79] width 68 height 6
click at [233, 79] on div at bounding box center [236, 79] width 10 height 5
checkbox input "false"
click at [275, 205] on button "Save" at bounding box center [280, 205] width 69 height 10
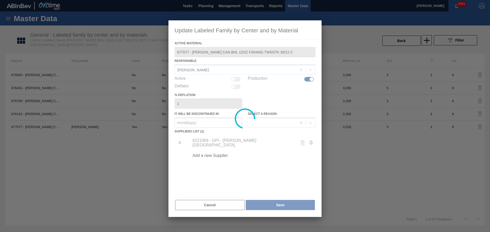
click at [397, 40] on div at bounding box center [245, 116] width 490 height 232
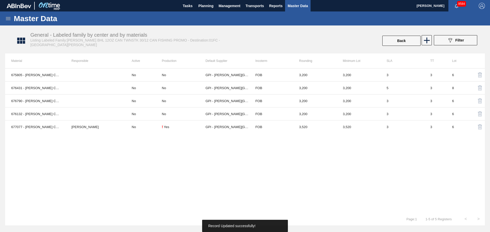
click at [403, 41] on button "Back" at bounding box center [401, 41] width 38 height 10
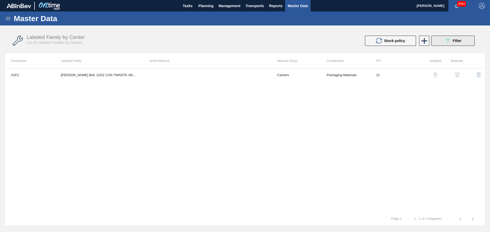
click at [443, 40] on button "089F7B8B-B2A5-4AFE-B5C0-19BA573D28AC Filter" at bounding box center [452, 41] width 43 height 10
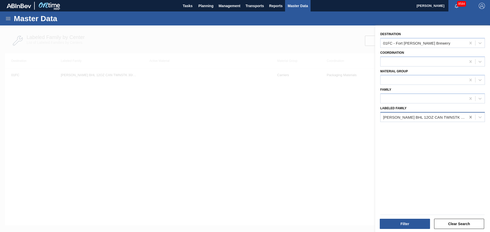
click at [470, 116] on icon at bounding box center [470, 117] width 5 height 5
paste Family "[PERSON_NAME] 12OZ CAN TWNSTK 30/12 CAN DIAMONDBACKS"
type Family "[PERSON_NAME] 12OZ CAN TWNSTK 30/12 CAN DIAMONDBACKS"
click at [429, 124] on div "[PERSON_NAME] 12OZ CAN TWNSTK 30/12 CAN DIAMONDBACKS" at bounding box center [432, 129] width 105 height 11
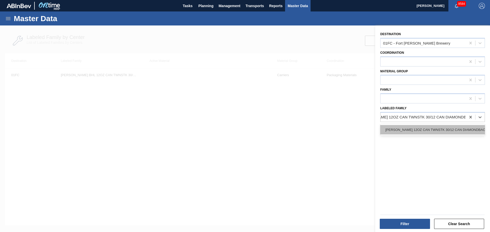
click at [428, 130] on div "[PERSON_NAME] 12OZ CAN TWNSTK 30/12 CAN DIAMONDBACKS" at bounding box center [432, 129] width 105 height 9
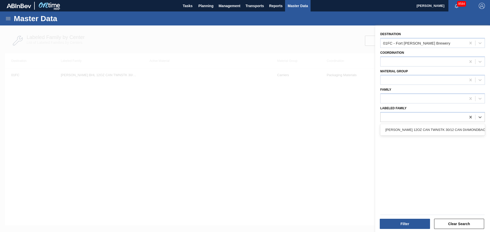
scroll to position [0, 1]
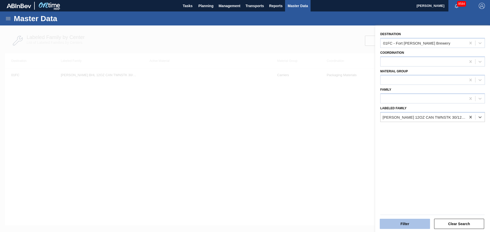
click at [394, 225] on button "Filter" at bounding box center [405, 224] width 50 height 10
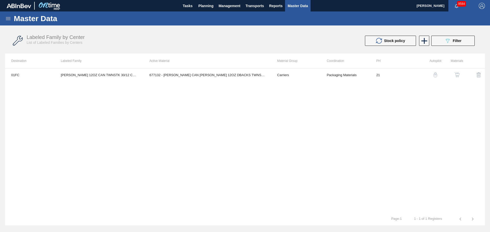
click at [457, 75] on img "button" at bounding box center [456, 74] width 5 height 5
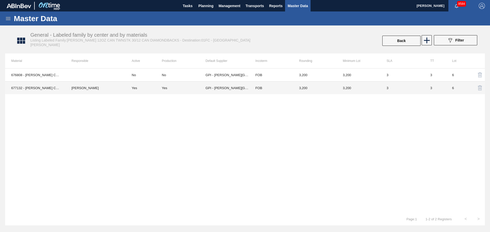
click at [167, 89] on div "Yes" at bounding box center [164, 88] width 5 height 4
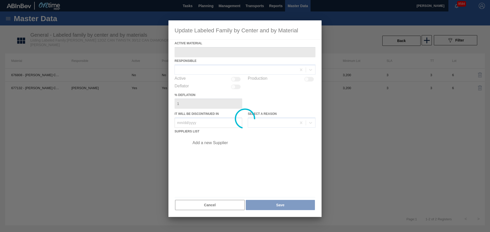
type Material "677132 - [PERSON_NAME] CAN [PERSON_NAME] 12OZ DBACKS TWNSTK 30/12 CA"
checkbox input "true"
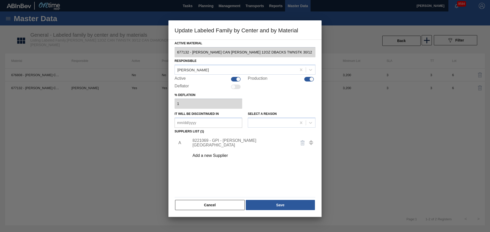
click at [231, 78] on div at bounding box center [236, 79] width 10 height 5
checkbox input "false"
click at [260, 204] on button "Save" at bounding box center [280, 205] width 69 height 10
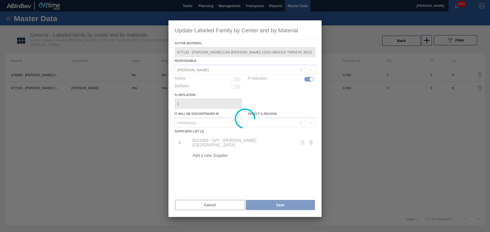
click at [408, 40] on div at bounding box center [245, 116] width 490 height 232
click at [405, 41] on div at bounding box center [245, 116] width 490 height 232
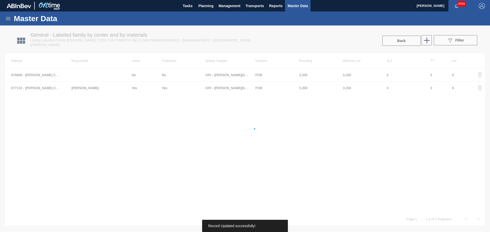
click at [404, 41] on div at bounding box center [245, 129] width 490 height 207
click at [396, 43] on div at bounding box center [245, 129] width 490 height 207
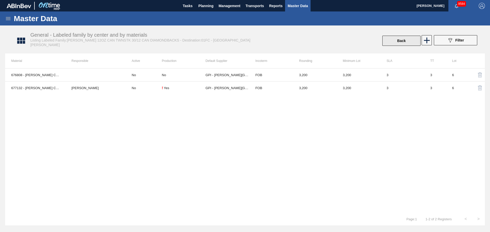
click at [396, 43] on button "Back" at bounding box center [401, 41] width 38 height 10
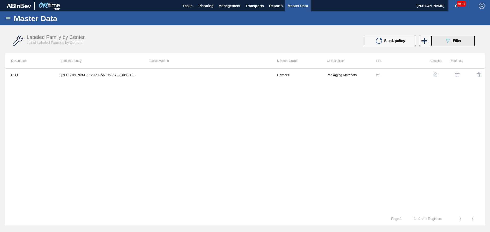
click at [450, 41] on icon "089F7B8B-B2A5-4AFE-B5C0-19BA573D28AC" at bounding box center [447, 41] width 6 height 6
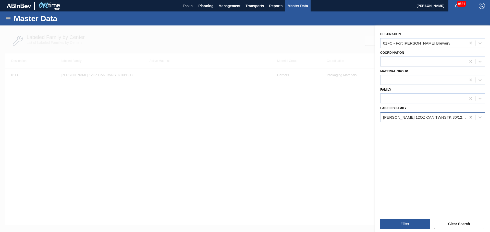
click at [469, 117] on icon at bounding box center [470, 117] width 2 height 3
paste Family "[PERSON_NAME] C4M 12OZ CAN 12/12 CAN PK"
type Family "[PERSON_NAME] C4M 12OZ CAN 12/12 CAN PK"
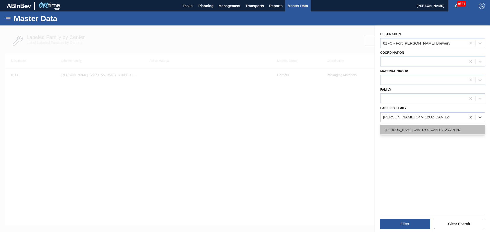
click at [406, 131] on div "[PERSON_NAME] C4M 12OZ CAN 12/12 CAN PK" at bounding box center [432, 129] width 105 height 9
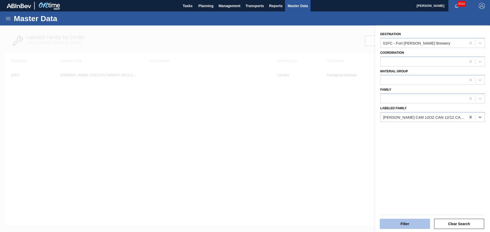
click at [411, 226] on button "Filter" at bounding box center [405, 224] width 50 height 10
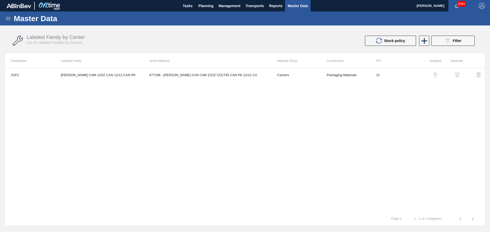
click at [457, 75] on img "button" at bounding box center [456, 74] width 5 height 5
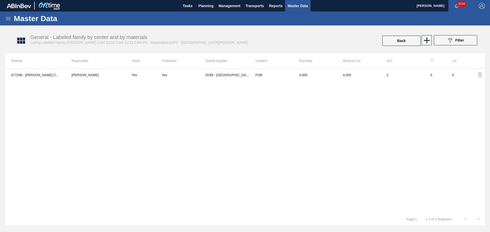
click at [204, 77] on td "Yes" at bounding box center [184, 75] width 44 height 13
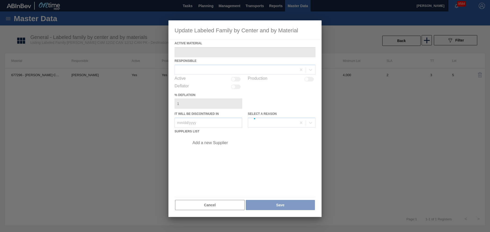
type Material "677296 - [PERSON_NAME] CAN C4M 12OZ COLT45 CAN PK 12/12 CA"
checkbox input "true"
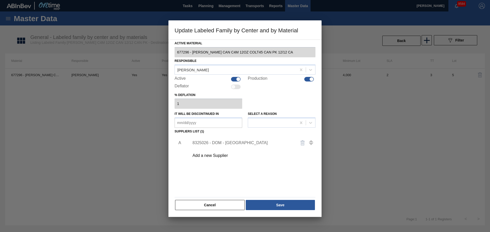
drag, startPoint x: 236, startPoint y: 77, endPoint x: 238, endPoint y: 83, distance: 6.6
click at [236, 77] on div at bounding box center [236, 79] width 10 height 5
checkbox input "false"
click at [271, 212] on div "Active Material 677296 - [PERSON_NAME] CAN C4M 12OZ COLT45 CAN PK 12/12 CA Resp…" at bounding box center [244, 129] width 153 height 178
click at [272, 207] on button "Save" at bounding box center [280, 205] width 69 height 10
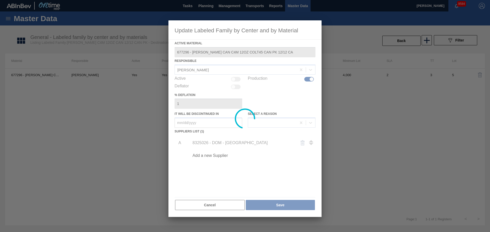
drag, startPoint x: 435, startPoint y: 169, endPoint x: 429, endPoint y: 119, distance: 50.3
click at [435, 169] on div at bounding box center [245, 116] width 490 height 232
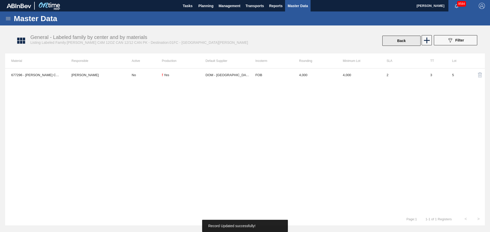
click at [406, 40] on button "Back" at bounding box center [401, 41] width 38 height 10
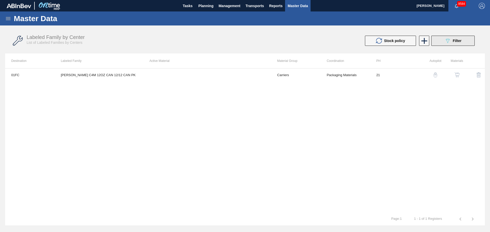
click at [442, 42] on button "089F7B8B-B2A5-4AFE-B5C0-19BA573D28AC Filter" at bounding box center [452, 41] width 43 height 10
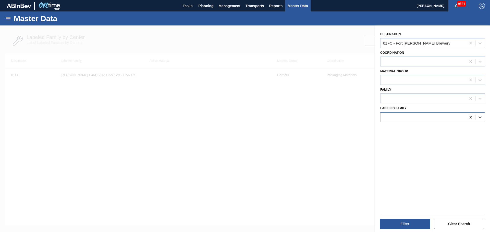
click at [468, 117] on icon at bounding box center [470, 117] width 5 height 5
paste Family "[PERSON_NAME] EJD 12OZ CAN 12/12 CAN PK"
type Family "[PERSON_NAME] EJD 12OZ CAN 12/12 CAN PK"
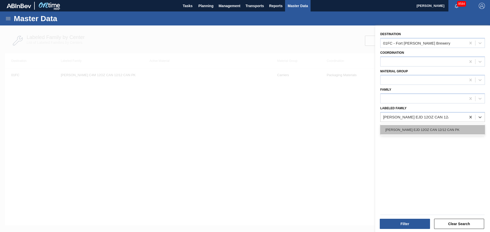
click at [417, 133] on div "[PERSON_NAME] EJD 12OZ CAN 12/12 CAN PK" at bounding box center [432, 129] width 105 height 9
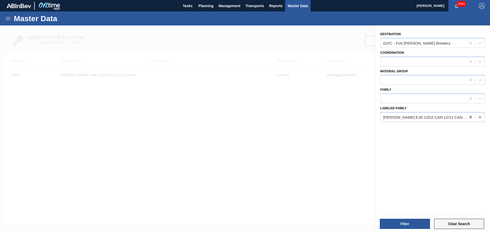
click at [457, 226] on button "Clear Search" at bounding box center [459, 224] width 50 height 10
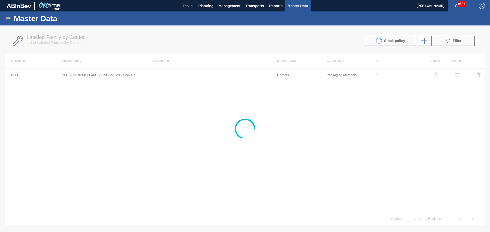
click at [460, 36] on div at bounding box center [245, 129] width 490 height 207
click at [460, 40] on div at bounding box center [245, 129] width 490 height 207
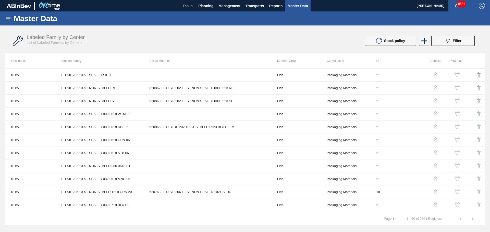
click at [437, 43] on button "089F7B8B-B2A5-4AFE-B5C0-19BA573D28AC Filter" at bounding box center [452, 41] width 43 height 10
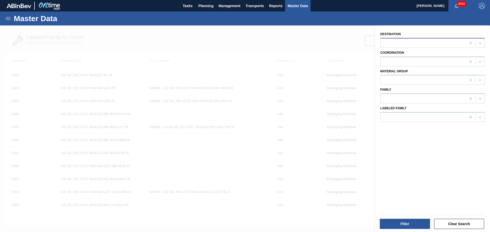
click at [465, 43] on div at bounding box center [422, 42] width 85 height 7
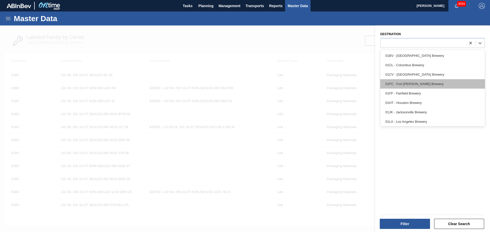
click at [416, 85] on div "01FC - Fort [PERSON_NAME] Brewery" at bounding box center [432, 83] width 105 height 9
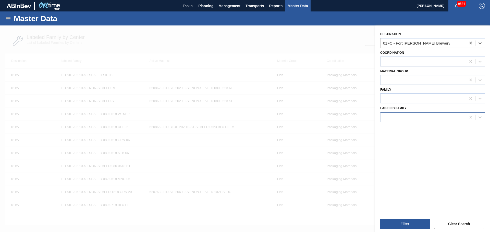
click at [409, 115] on div at bounding box center [422, 117] width 85 height 7
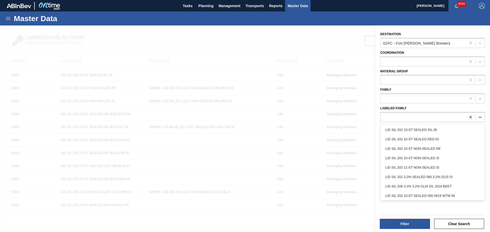
paste Family "[PERSON_NAME] EJD 12OZ CAN 12/12 CAN PK"
type Family "[PERSON_NAME] EJD 12OZ CAN 12/12 CAN PK"
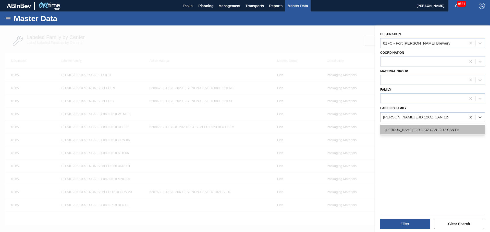
click at [401, 132] on div "[PERSON_NAME] EJD 12OZ CAN 12/12 CAN PK" at bounding box center [432, 129] width 105 height 9
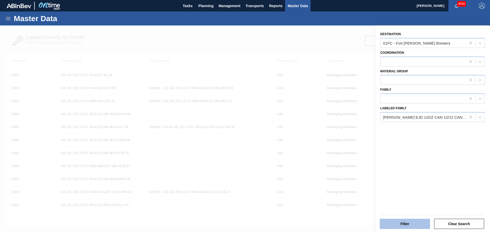
click at [412, 228] on button "Filter" at bounding box center [405, 224] width 50 height 10
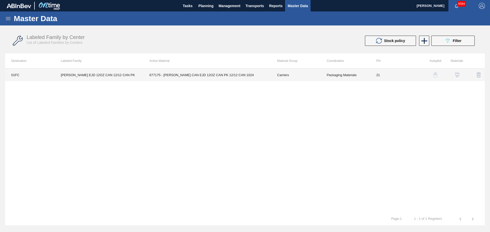
click at [226, 71] on td "677175 - [PERSON_NAME] CAN EJD 12OZ CAN PK 12/12 CAN 1024" at bounding box center [207, 75] width 128 height 13
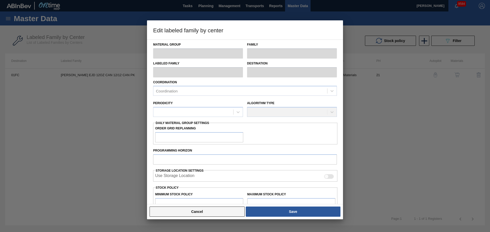
click at [216, 213] on button "Cancel" at bounding box center [197, 212] width 95 height 10
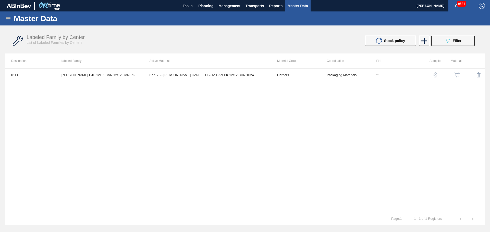
click at [459, 76] on img "button" at bounding box center [456, 74] width 5 height 5
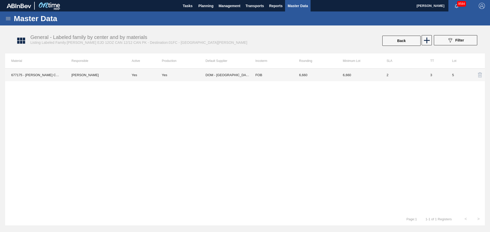
click at [148, 72] on td "Yes" at bounding box center [144, 75] width 36 height 13
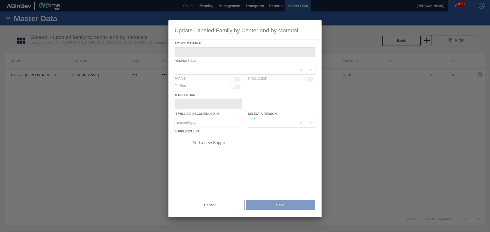
type Material "677175 - [PERSON_NAME] CAN EJD 12OZ CAN PK 12/12 CAN 1024"
checkbox input "true"
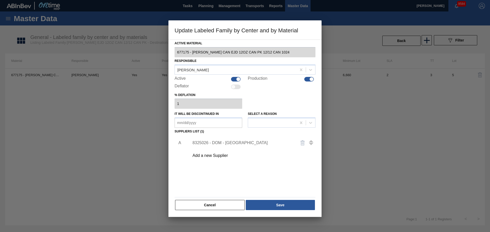
click at [234, 80] on div at bounding box center [236, 79] width 10 height 5
checkbox input "false"
click at [274, 203] on button "Save" at bounding box center [280, 205] width 69 height 10
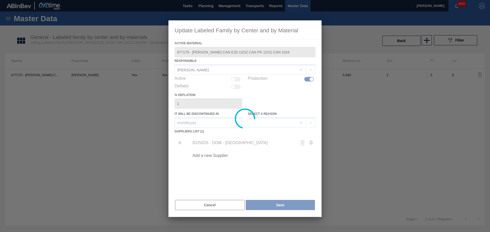
drag, startPoint x: 398, startPoint y: 178, endPoint x: 399, endPoint y: 79, distance: 99.3
click at [398, 178] on div at bounding box center [245, 116] width 490 height 232
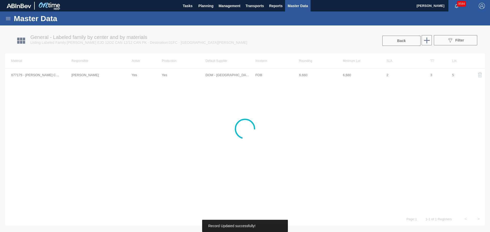
click at [399, 42] on div at bounding box center [245, 129] width 490 height 207
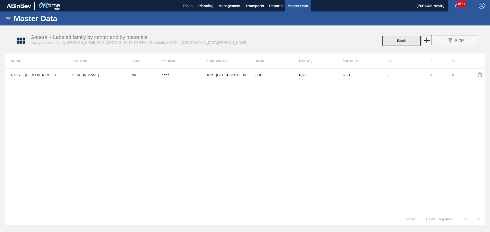
click at [393, 38] on button "Back" at bounding box center [401, 41] width 38 height 10
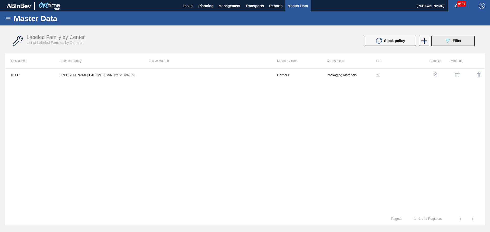
click at [459, 41] on span "Filter" at bounding box center [457, 41] width 9 height 4
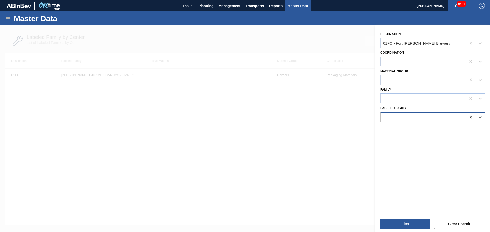
click at [472, 117] on icon at bounding box center [470, 117] width 5 height 5
paste Family "[PERSON_NAME] PBT 12OZ CAN 12/12 CAN PK"
type Family "[PERSON_NAME] PBT 12OZ CAN 12/12 CAN PK"
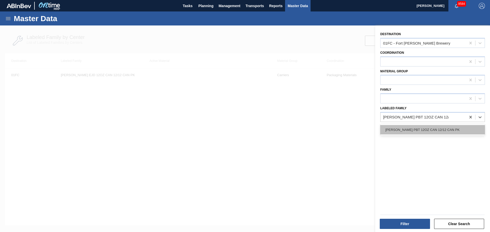
click at [426, 132] on div "[PERSON_NAME] PBT 12OZ CAN 12/12 CAN PK" at bounding box center [432, 129] width 105 height 9
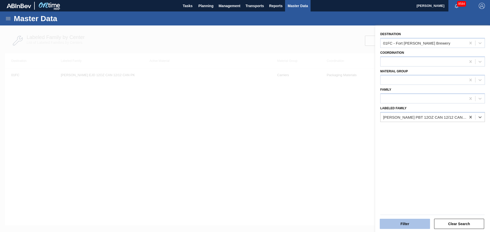
click at [400, 223] on button "Filter" at bounding box center [405, 224] width 50 height 10
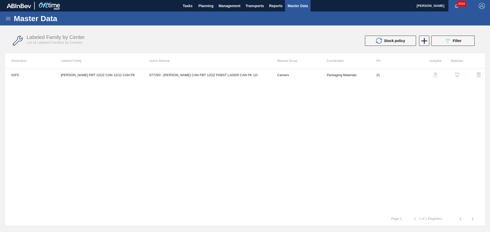
click at [456, 74] on img "button" at bounding box center [456, 74] width 5 height 5
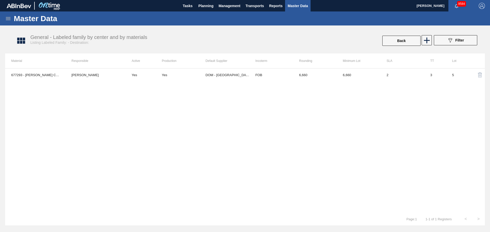
click at [216, 76] on td "DOM - [GEOGRAPHIC_DATA]" at bounding box center [227, 75] width 44 height 13
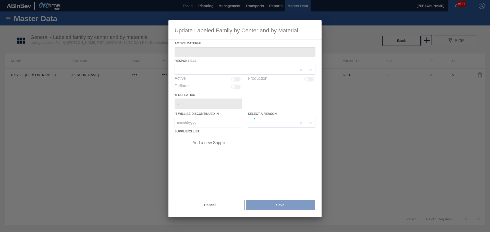
type Material "677293 - [PERSON_NAME] CAN PBT 12OZ PABST LAGER CAN PK 12/"
checkbox input "true"
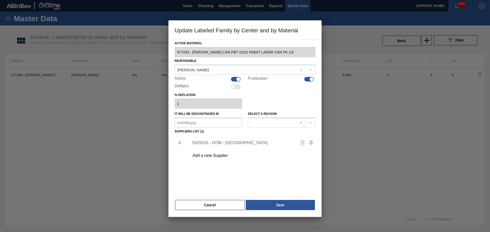
click at [240, 78] on div at bounding box center [238, 79] width 4 height 4
checkbox input "false"
click at [286, 205] on button "Save" at bounding box center [280, 205] width 69 height 10
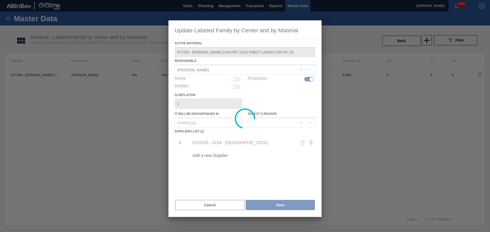
click at [460, 106] on div at bounding box center [245, 116] width 490 height 232
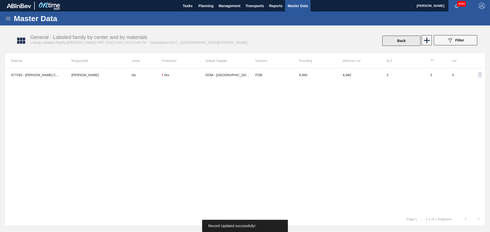
click at [394, 43] on button "Back" at bounding box center [401, 41] width 38 height 10
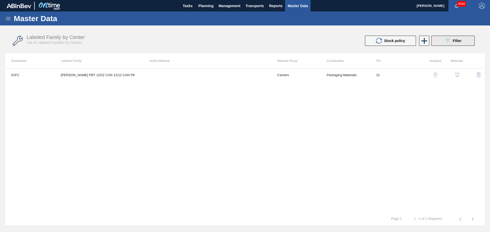
click at [448, 40] on icon "089F7B8B-B2A5-4AFE-B5C0-19BA573D28AC" at bounding box center [447, 41] width 6 height 6
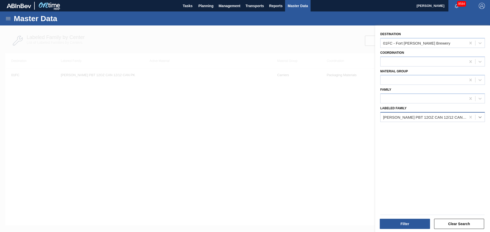
click at [475, 118] on div at bounding box center [479, 117] width 9 height 9
click at [471, 118] on icon at bounding box center [470, 117] width 5 height 5
paste Family "[PERSON_NAME] PBT 12OZ CAN 30/12 CAN PK"
type Family "[PERSON_NAME] PBT 12OZ CAN 30/12 CAN PK"
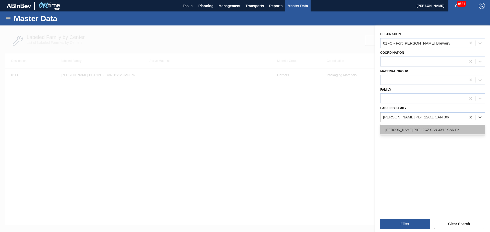
click at [415, 129] on div "[PERSON_NAME] PBT 12OZ CAN 30/12 CAN PK" at bounding box center [432, 129] width 105 height 9
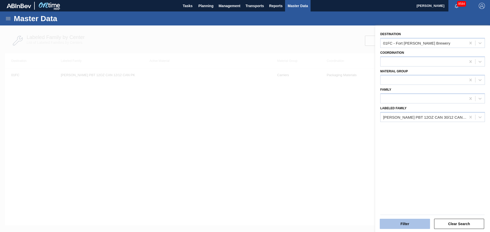
click at [405, 225] on button "Filter" at bounding box center [405, 224] width 50 height 10
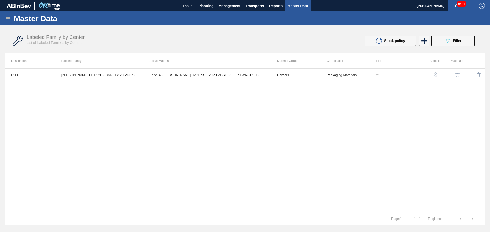
click at [459, 74] on img "button" at bounding box center [456, 74] width 5 height 5
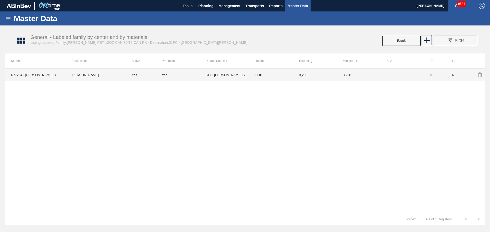
click at [305, 75] on td "3,200" at bounding box center [315, 75] width 44 height 13
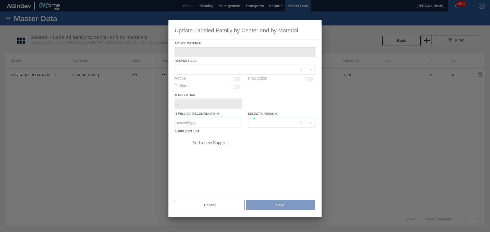
type Material "677294 - [PERSON_NAME] CAN PBT 12OZ PABST LAGER TWNSTK 30/"
checkbox input "true"
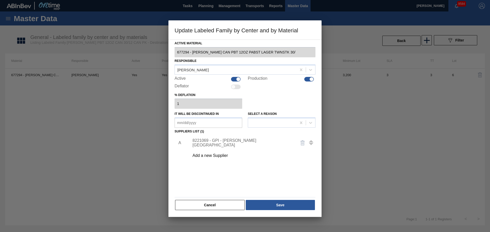
click at [234, 81] on div at bounding box center [236, 79] width 10 height 5
checkbox input "false"
click at [275, 207] on button "Save" at bounding box center [280, 205] width 69 height 10
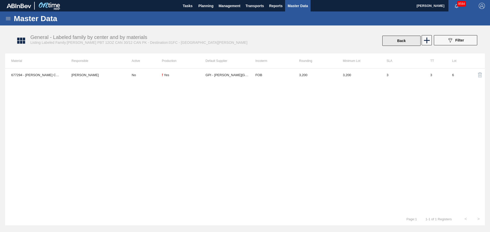
click at [407, 42] on button "Back" at bounding box center [401, 41] width 38 height 10
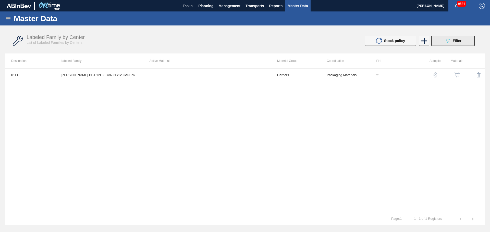
click at [446, 43] on icon "089F7B8B-B2A5-4AFE-B5C0-19BA573D28AC" at bounding box center [447, 41] width 6 height 6
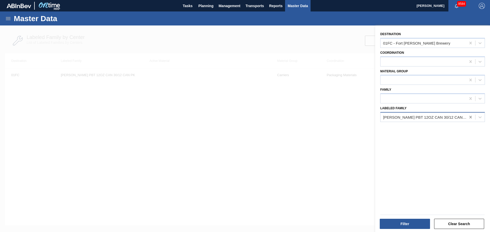
click at [471, 117] on icon at bounding box center [470, 117] width 5 height 5
paste Family "[PERSON_NAME] RCK 16OZ CAN CAN PK 8/16 CAN AQUEOUS COATING"
type Family "[PERSON_NAME] RCK 16OZ CAN CAN PK 8/16 CAN AQUEOUS COATING"
click at [439, 135] on div "[PERSON_NAME] RCK 16OZ CAN CAN PK 8/16 CAN AQUEOUS COATING" at bounding box center [432, 129] width 105 height 11
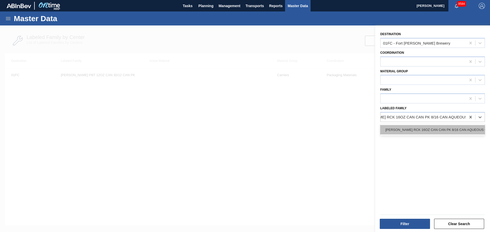
click at [438, 133] on div "[PERSON_NAME] RCK 16OZ CAN CAN PK 8/16 CAN AQUEOUS COATING" at bounding box center [432, 129] width 105 height 9
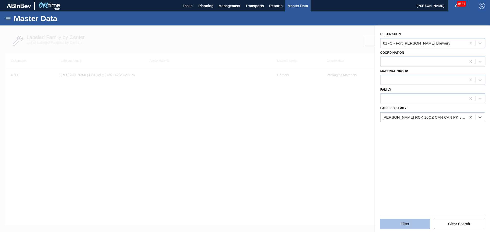
scroll to position [0, 1]
click at [395, 225] on button "Filter" at bounding box center [405, 224] width 50 height 10
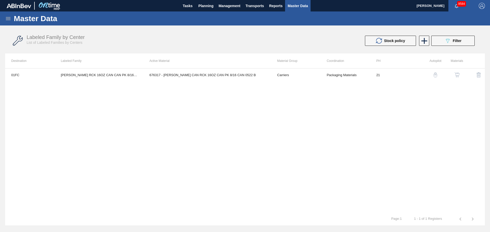
click at [457, 76] on img "button" at bounding box center [456, 74] width 5 height 5
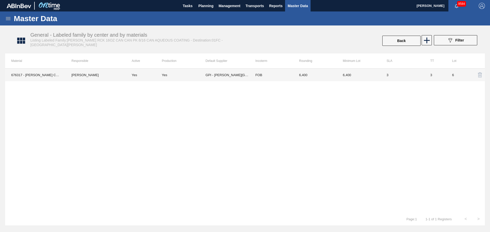
click at [210, 74] on td "GPI - [PERSON_NAME][GEOGRAPHIC_DATA]" at bounding box center [227, 75] width 44 height 13
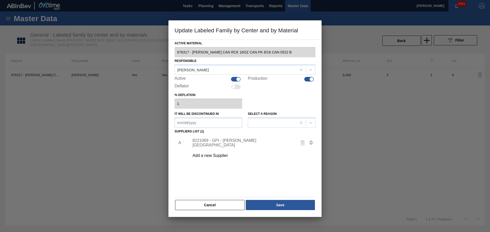
click at [229, 142] on div "8221069 - GPI - [PERSON_NAME][GEOGRAPHIC_DATA]" at bounding box center [242, 143] width 100 height 9
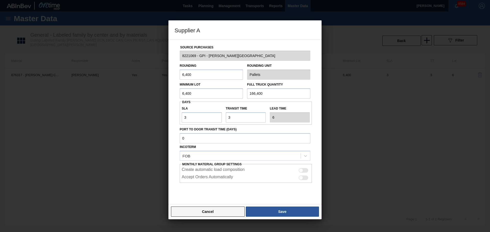
click at [217, 211] on button "Cancel" at bounding box center [208, 212] width 74 height 10
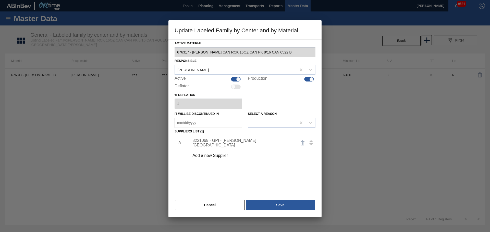
click at [237, 77] on div at bounding box center [236, 79] width 10 height 5
checkbox input "false"
click at [269, 203] on button "Save" at bounding box center [280, 205] width 69 height 10
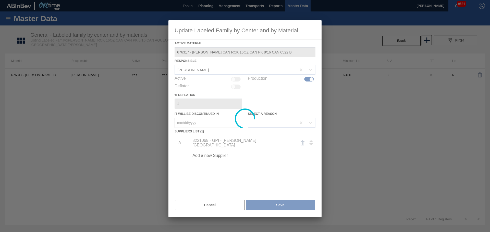
click at [403, 40] on div at bounding box center [245, 116] width 490 height 232
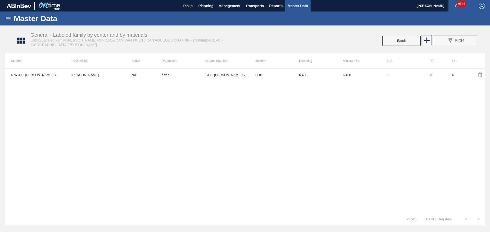
drag, startPoint x: 315, startPoint y: 129, endPoint x: 171, endPoint y: 7, distance: 187.9
click at [315, 129] on div "676317 - [PERSON_NAME] CAN RCK 16OZ CAN PK 8/16 CAN 0522 B [PERSON_NAME] No ! Y…" at bounding box center [245, 140] width 480 height 145
